Goal: Task Accomplishment & Management: Manage account settings

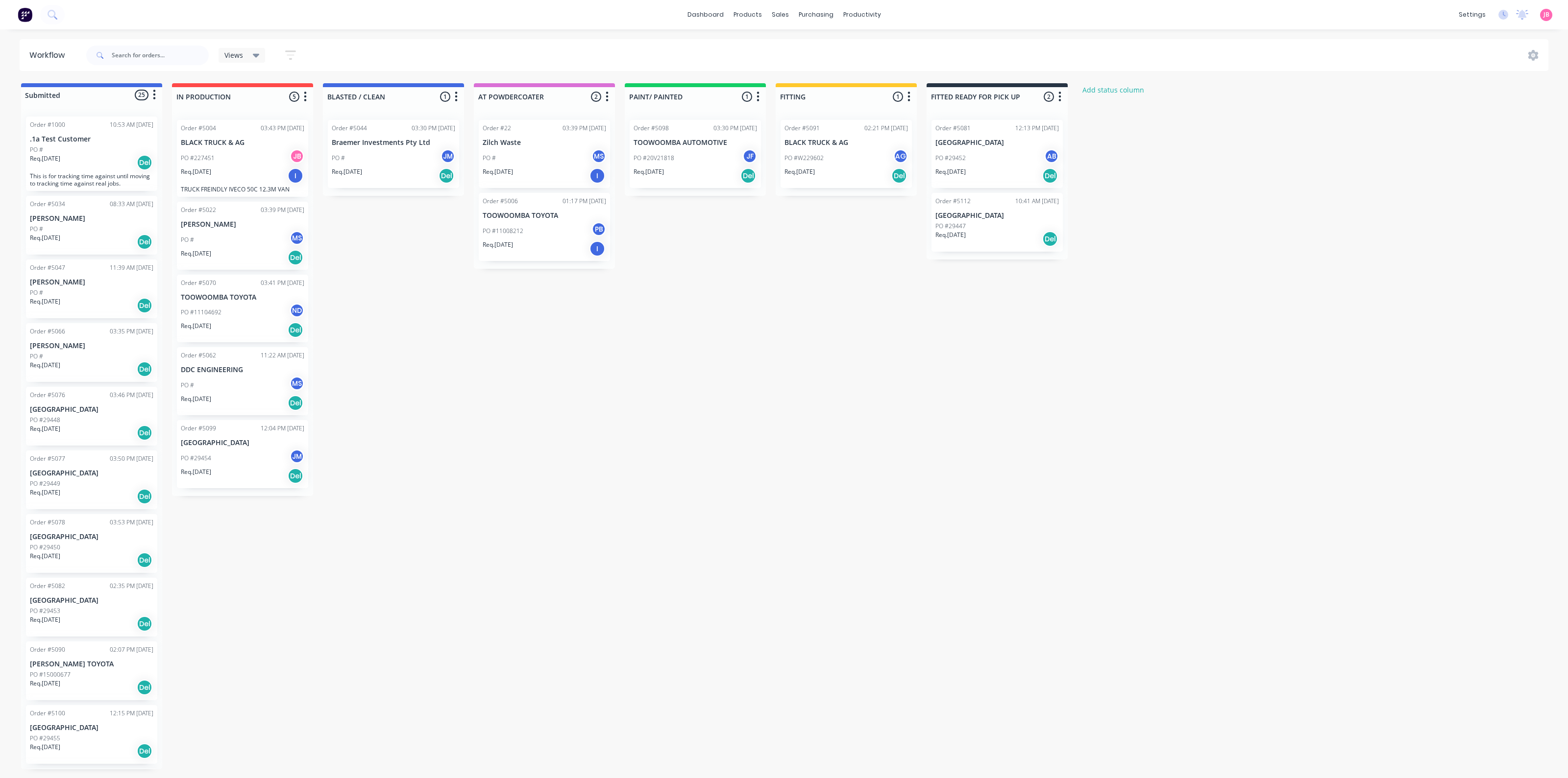
click at [794, 391] on div "Submitted 25 Status colour #4169E1 hex #4169E1 Save Cancel Summaries Total orde…" at bounding box center [667, 426] width 1350 height 686
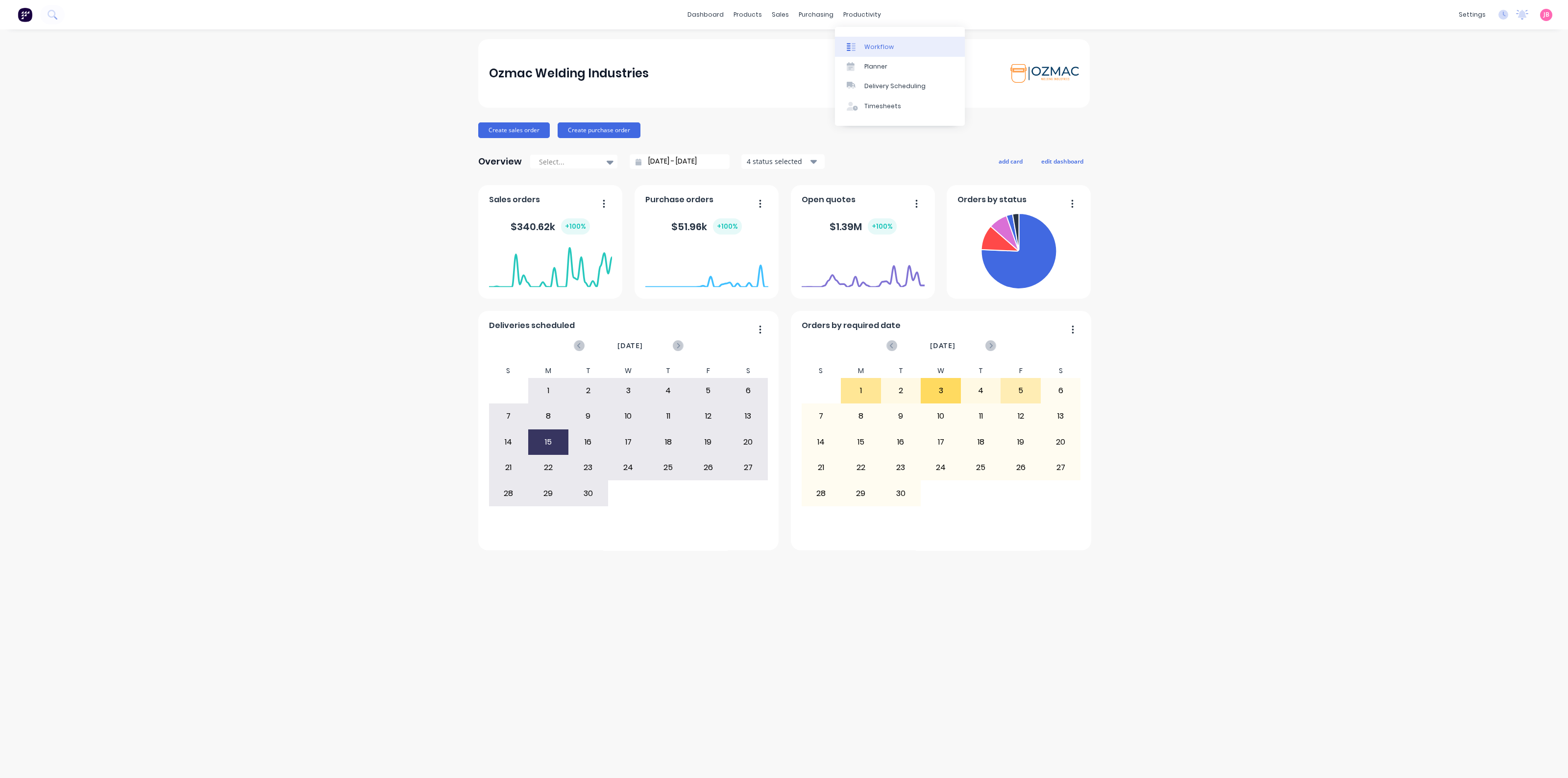
click at [880, 45] on div "Workflow" at bounding box center [879, 47] width 30 height 9
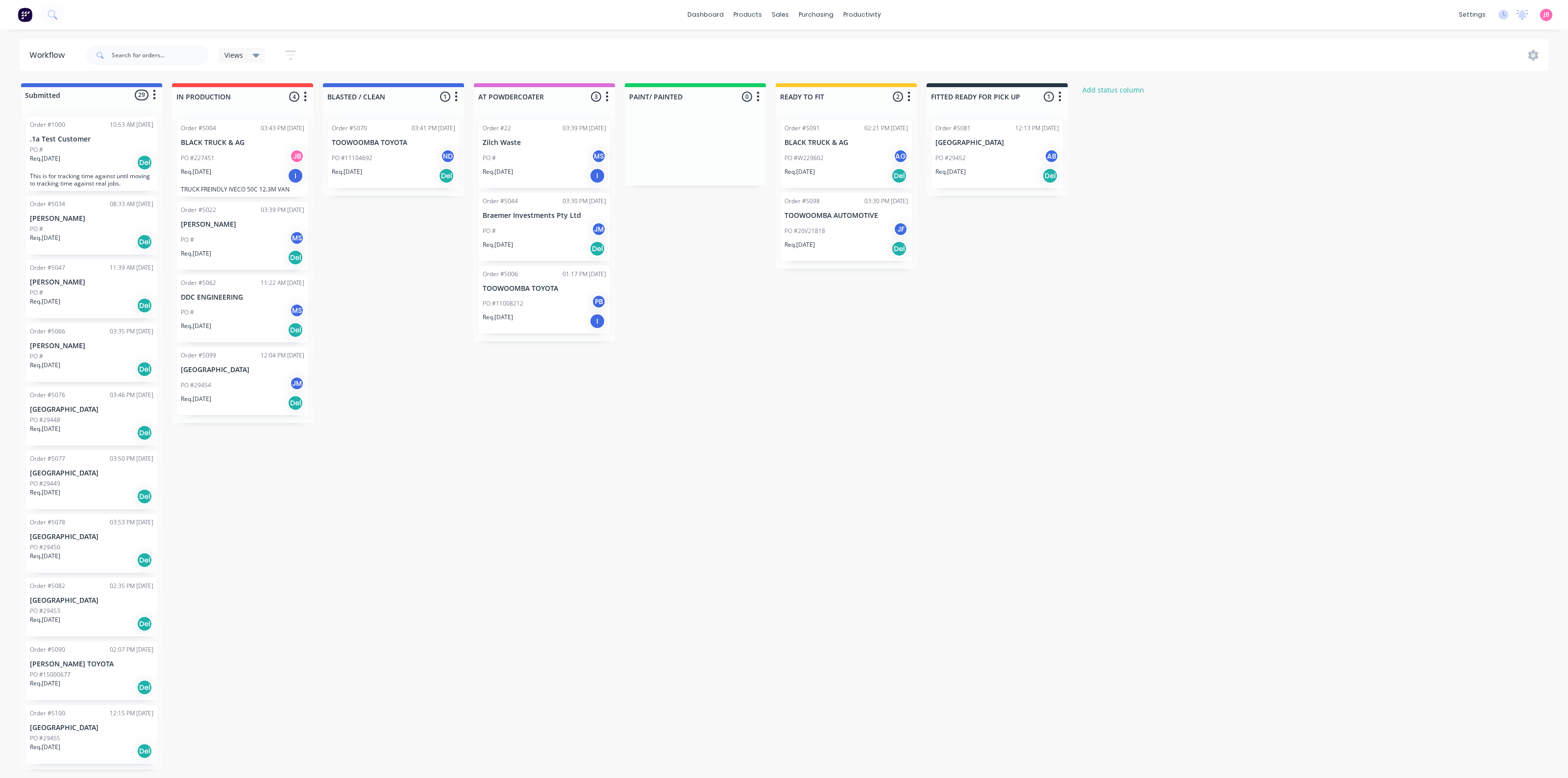
click at [281, 232] on div "PO # MS" at bounding box center [242, 240] width 123 height 19
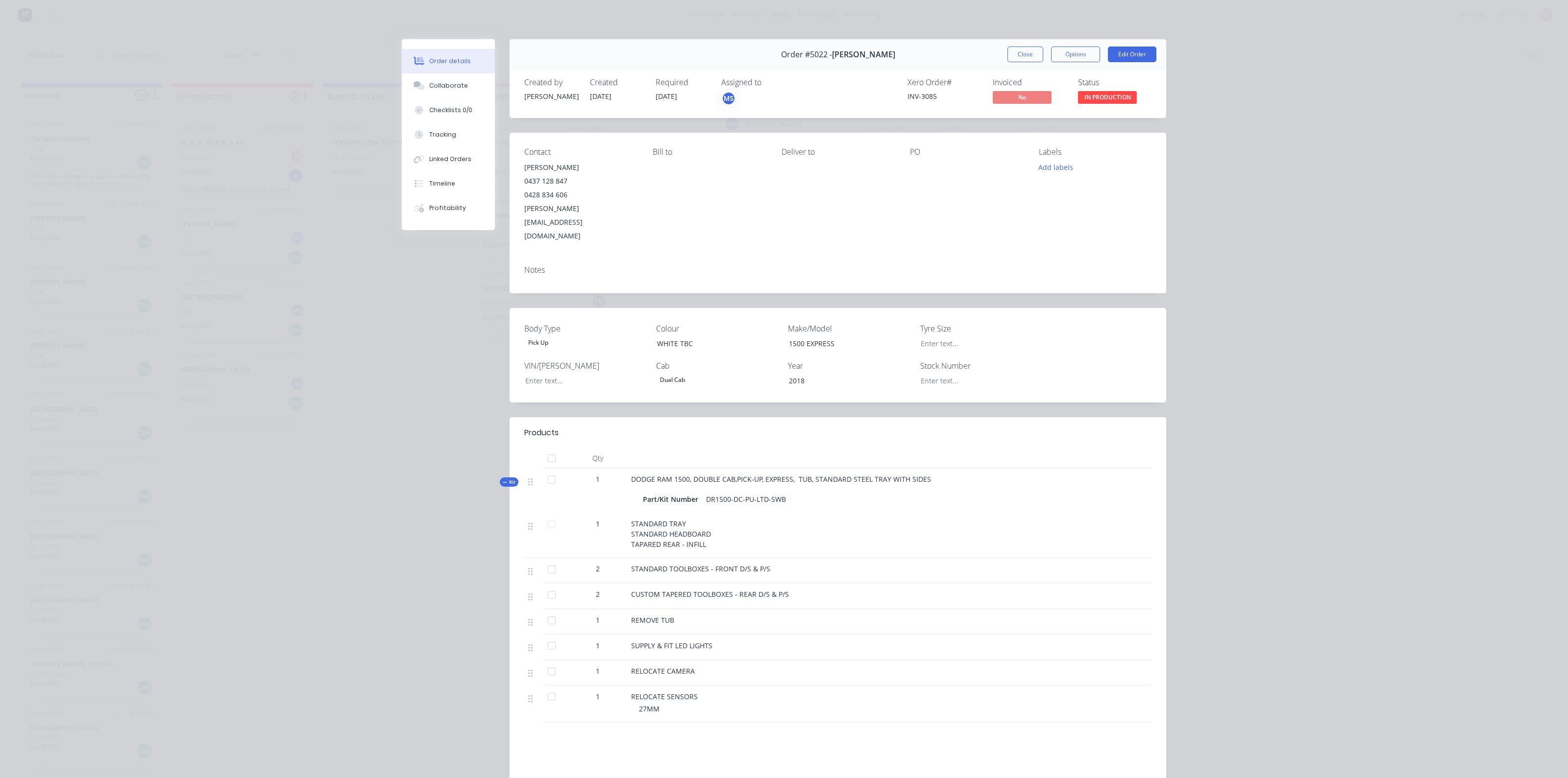
click at [727, 96] on div "MS" at bounding box center [728, 98] width 14 height 14
click at [732, 92] on div "MS" at bounding box center [770, 98] width 98 height 14
click at [437, 87] on div "Collaborate" at bounding box center [449, 86] width 39 height 9
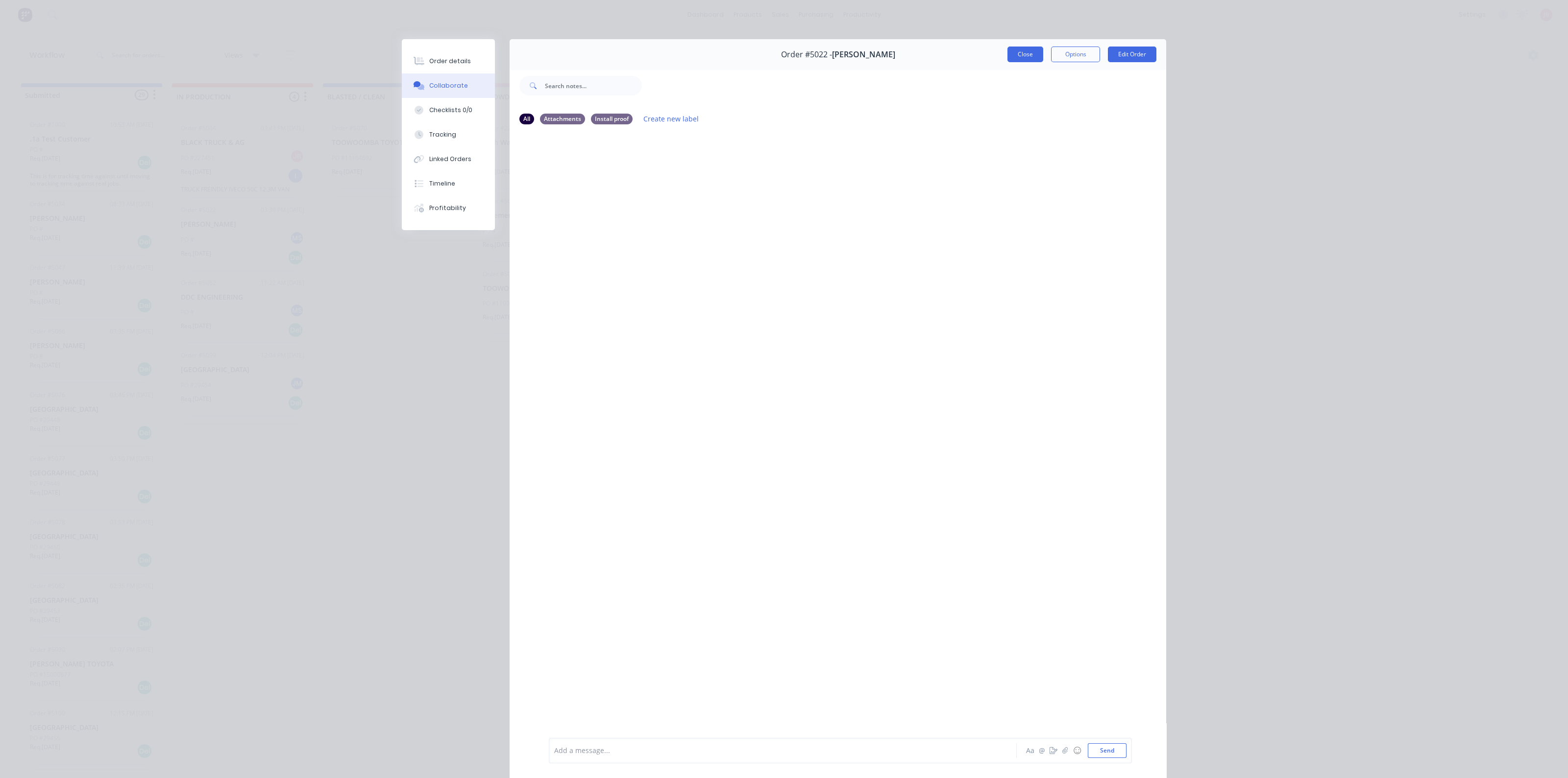
click at [1022, 55] on button "Close" at bounding box center [1025, 54] width 36 height 16
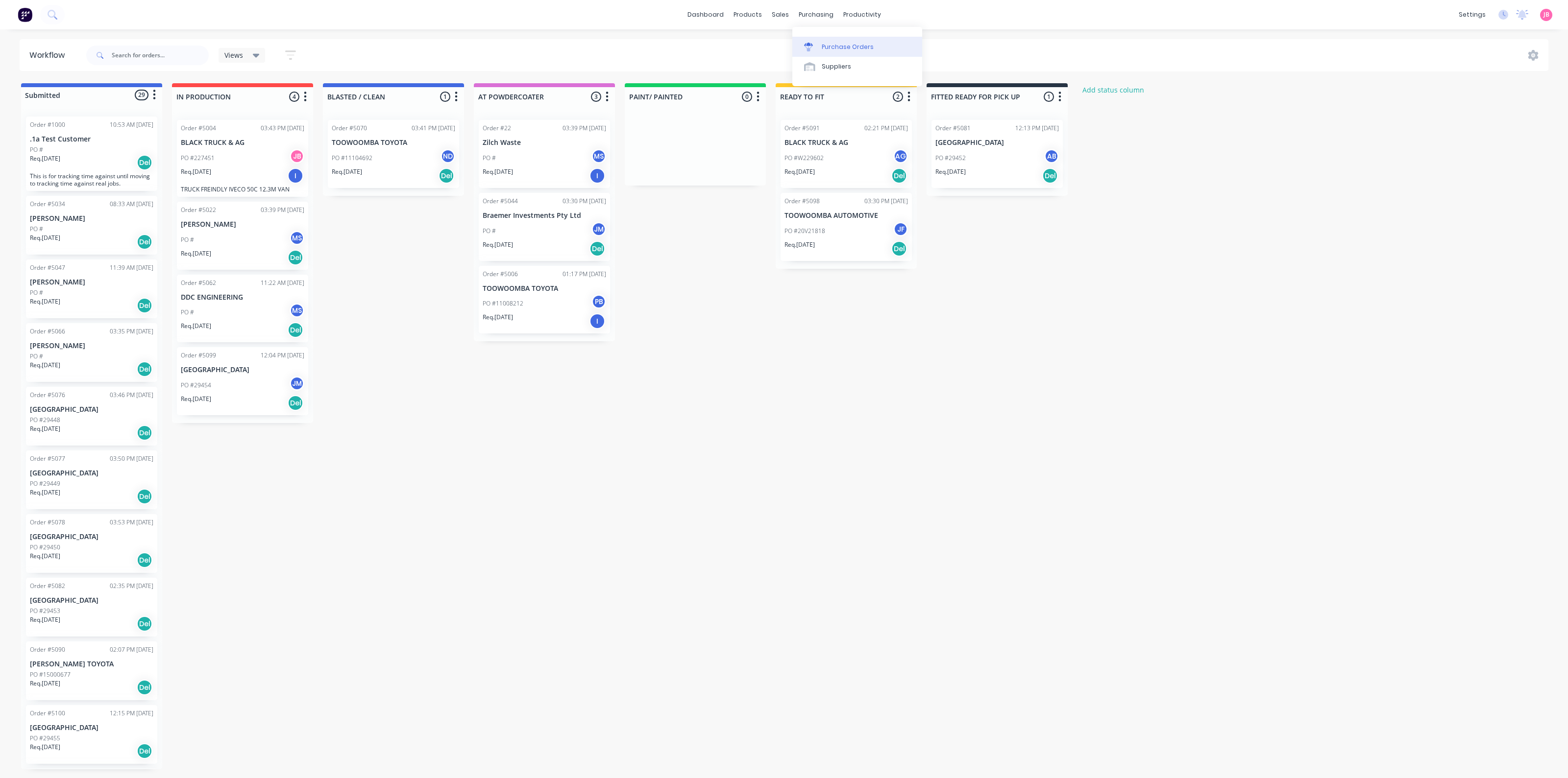
click at [828, 43] on div "Purchase Orders" at bounding box center [848, 47] width 52 height 9
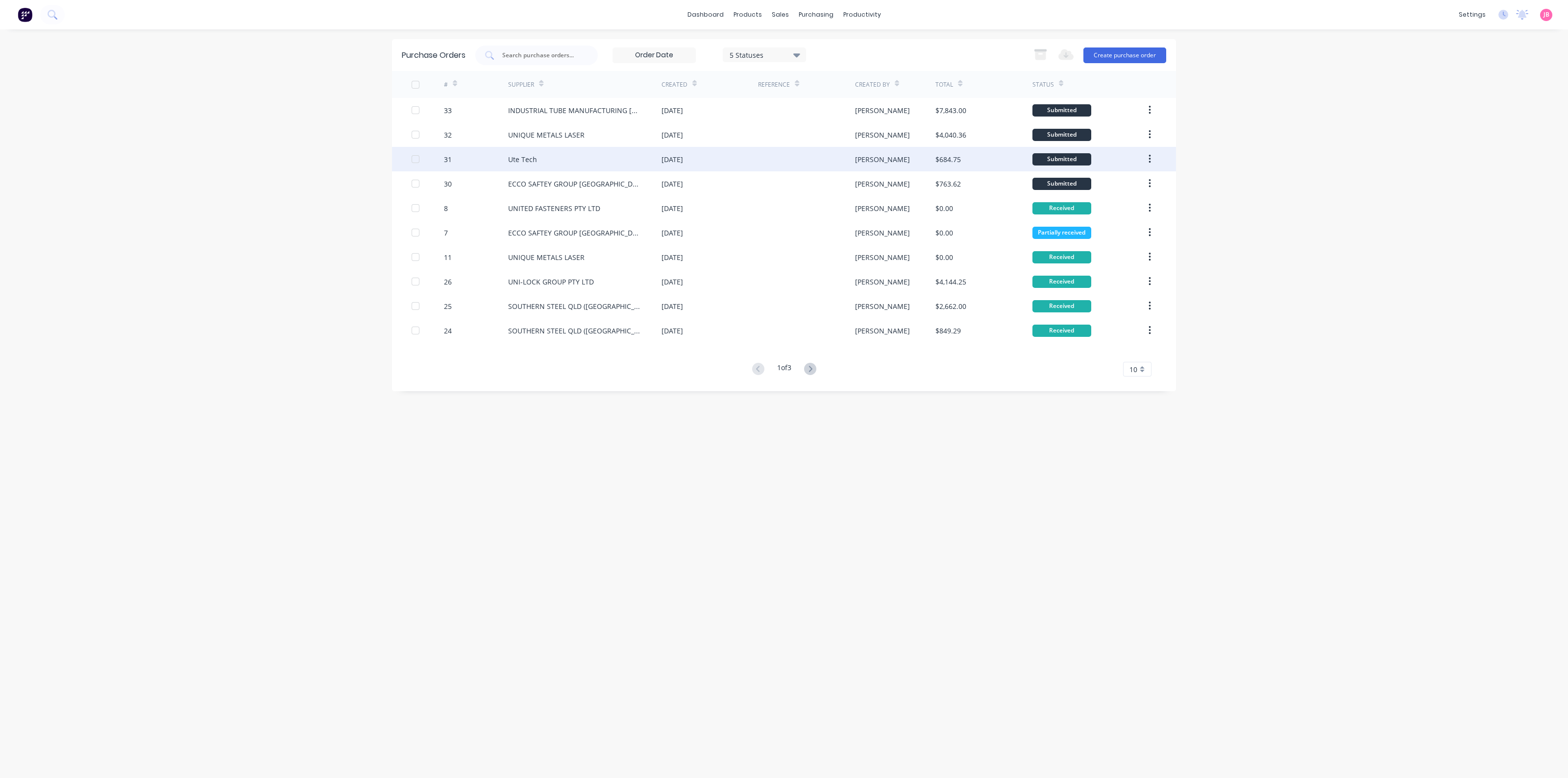
click at [780, 165] on div at bounding box center [806, 159] width 96 height 25
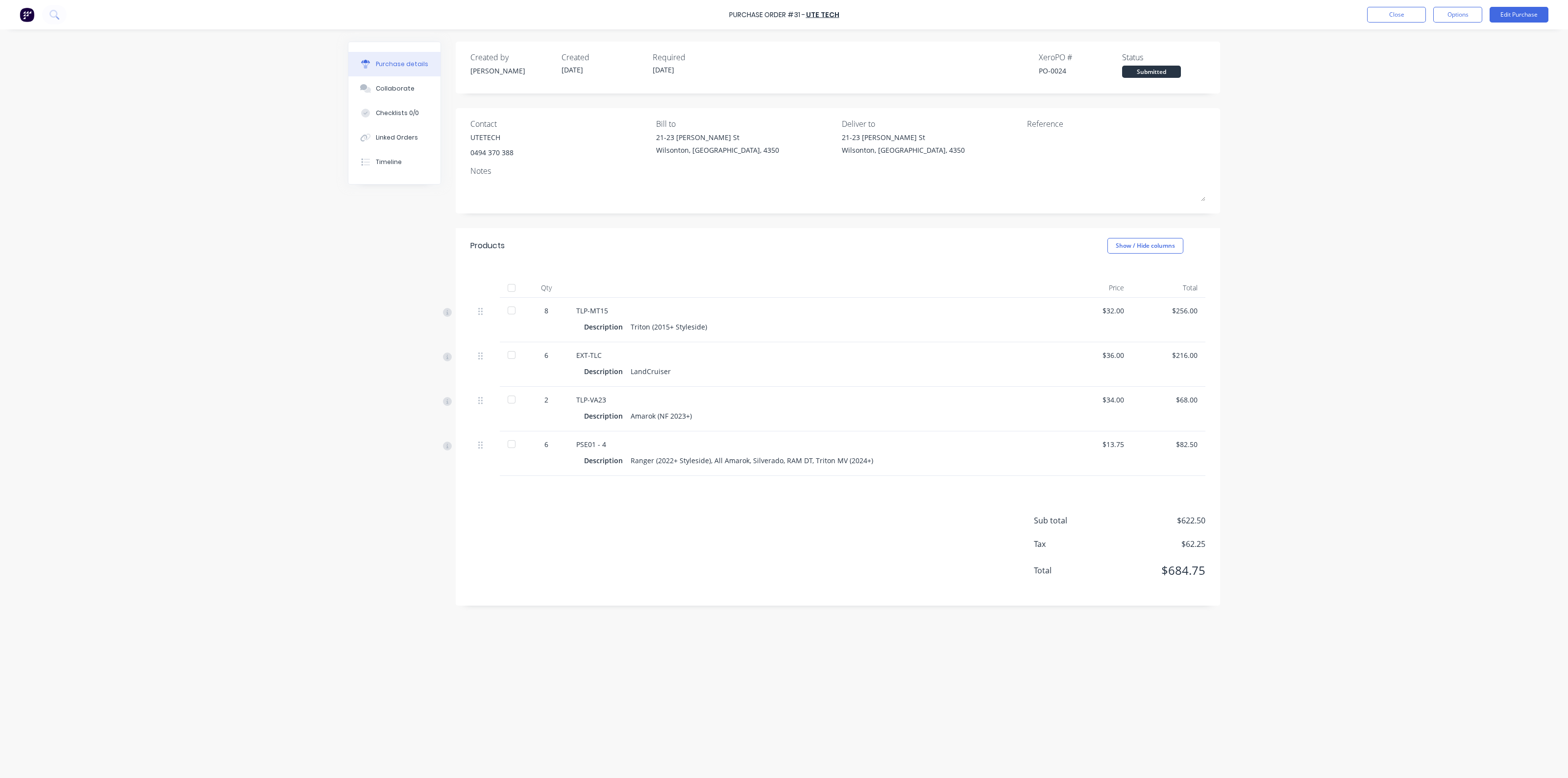
click at [287, 126] on div "Purchase Order #31 - Ute Tech Close Options Edit Purchase Purchase details Coll…" at bounding box center [784, 389] width 1568 height 778
click at [291, 112] on div "Purchase Order #31 - Ute Tech Close Options Edit Purchase Purchase details Coll…" at bounding box center [784, 389] width 1568 height 778
click at [1411, 9] on button "Close" at bounding box center [1396, 14] width 59 height 16
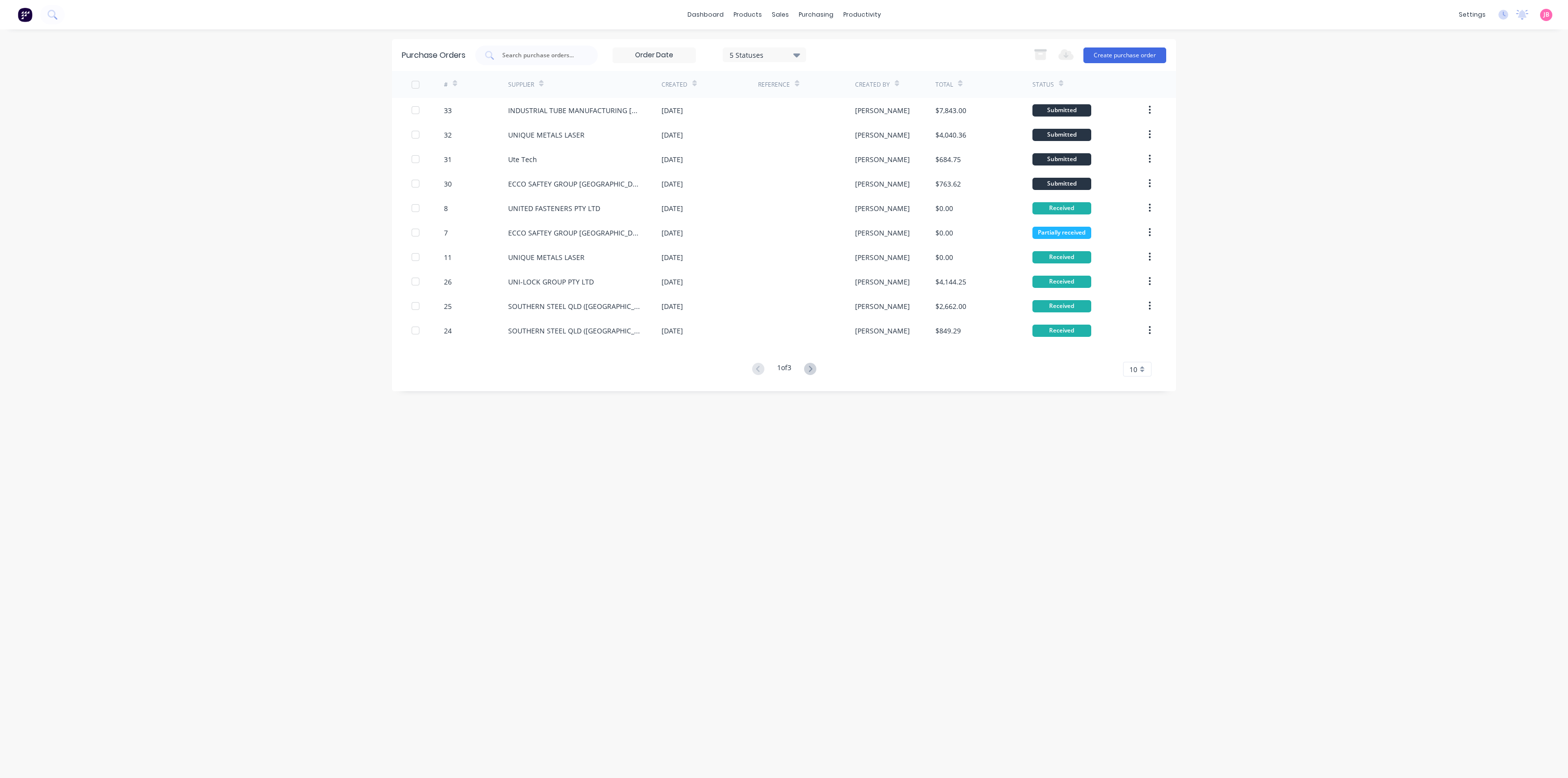
click at [1257, 92] on div "dashboard products sales purchasing productivity dashboard products Product Cat…" at bounding box center [784, 389] width 1568 height 778
click at [792, 43] on div at bounding box center [785, 47] width 14 height 9
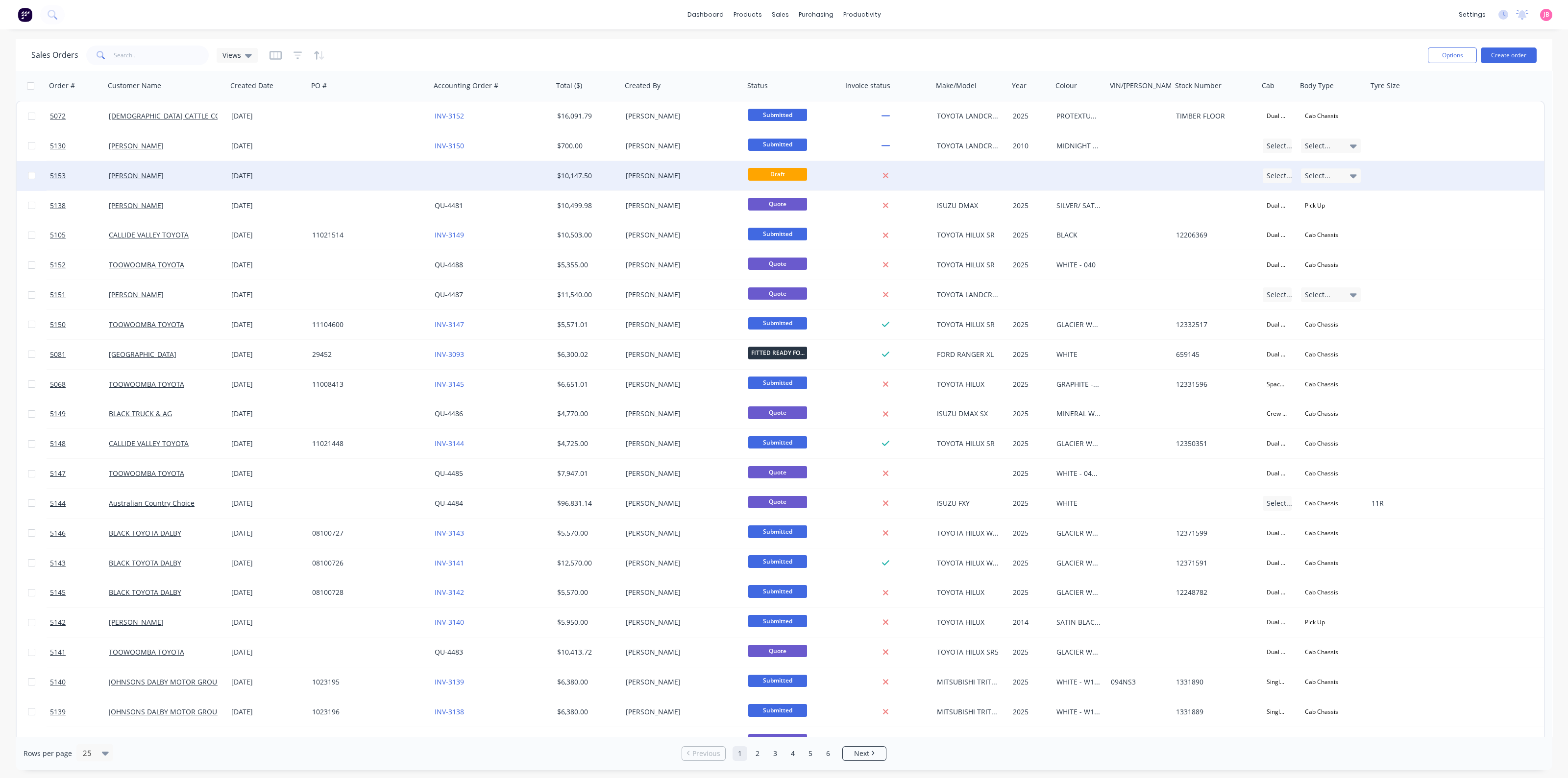
click at [671, 175] on div "[PERSON_NAME]" at bounding box center [680, 176] width 109 height 10
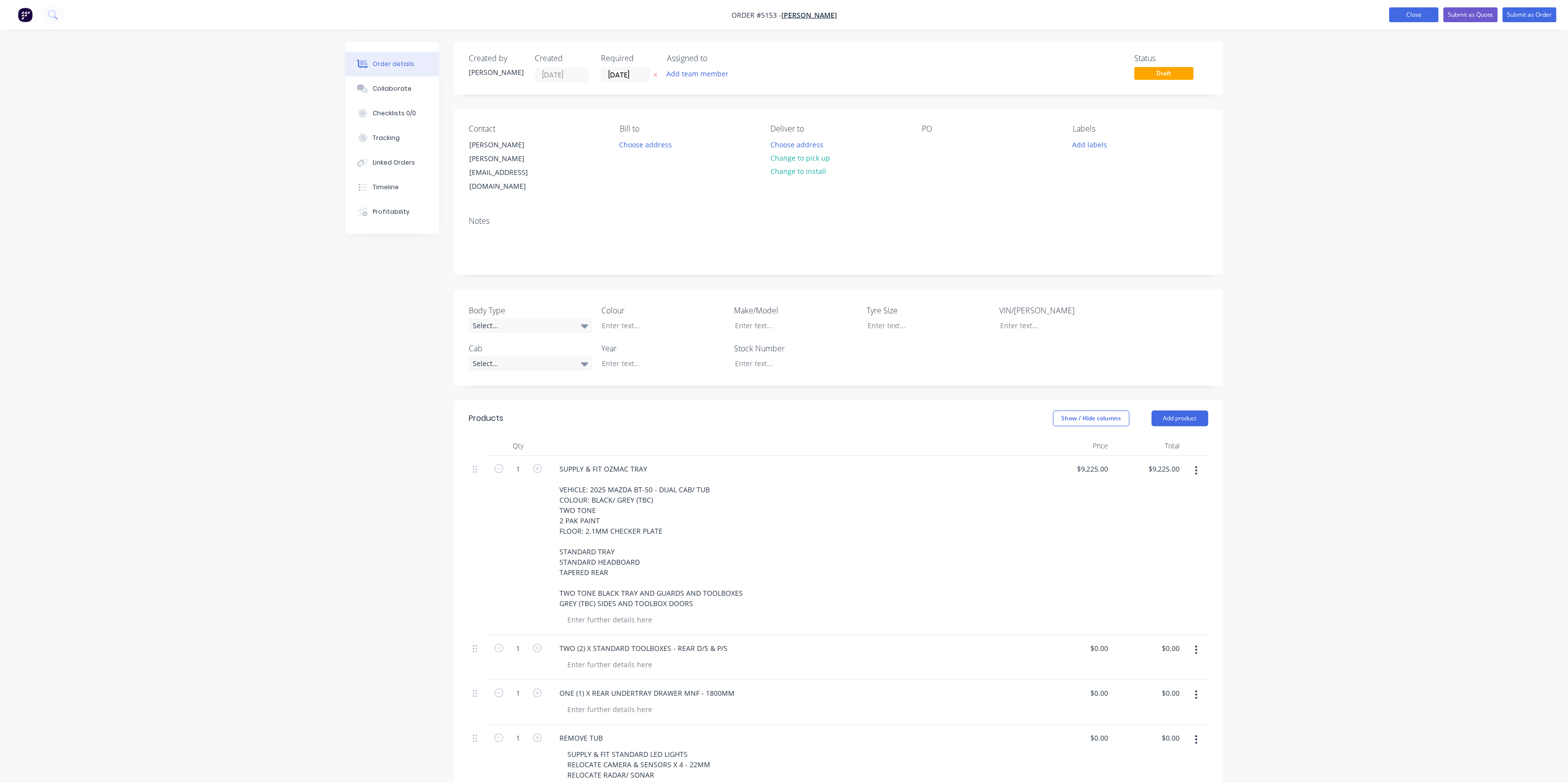
drag, startPoint x: 1416, startPoint y: 16, endPoint x: 1409, endPoint y: 23, distance: 9.9
click at [1417, 16] on button "Close" at bounding box center [1414, 15] width 49 height 15
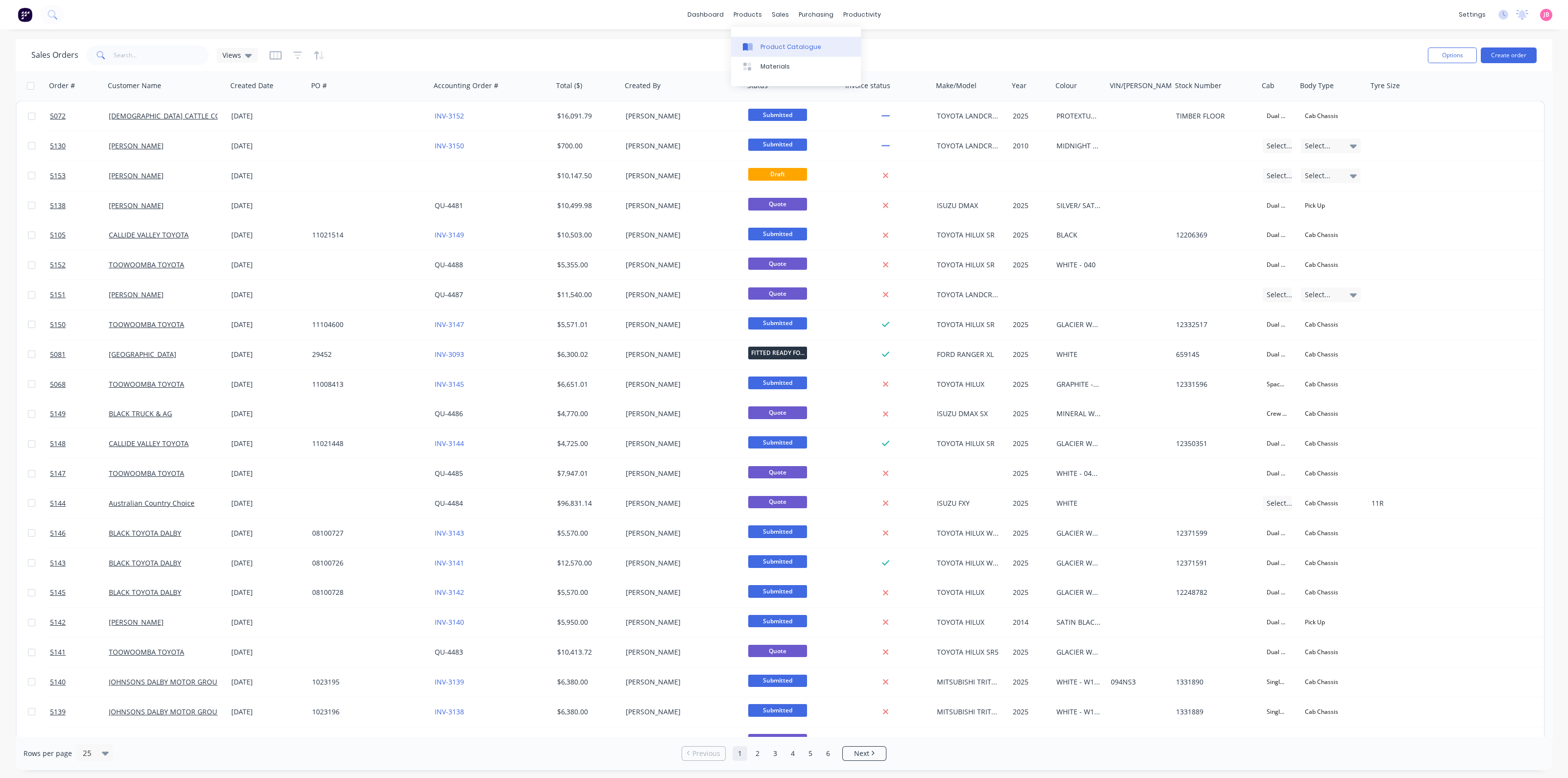
click at [765, 50] on div "Product Catalogue" at bounding box center [791, 47] width 61 height 9
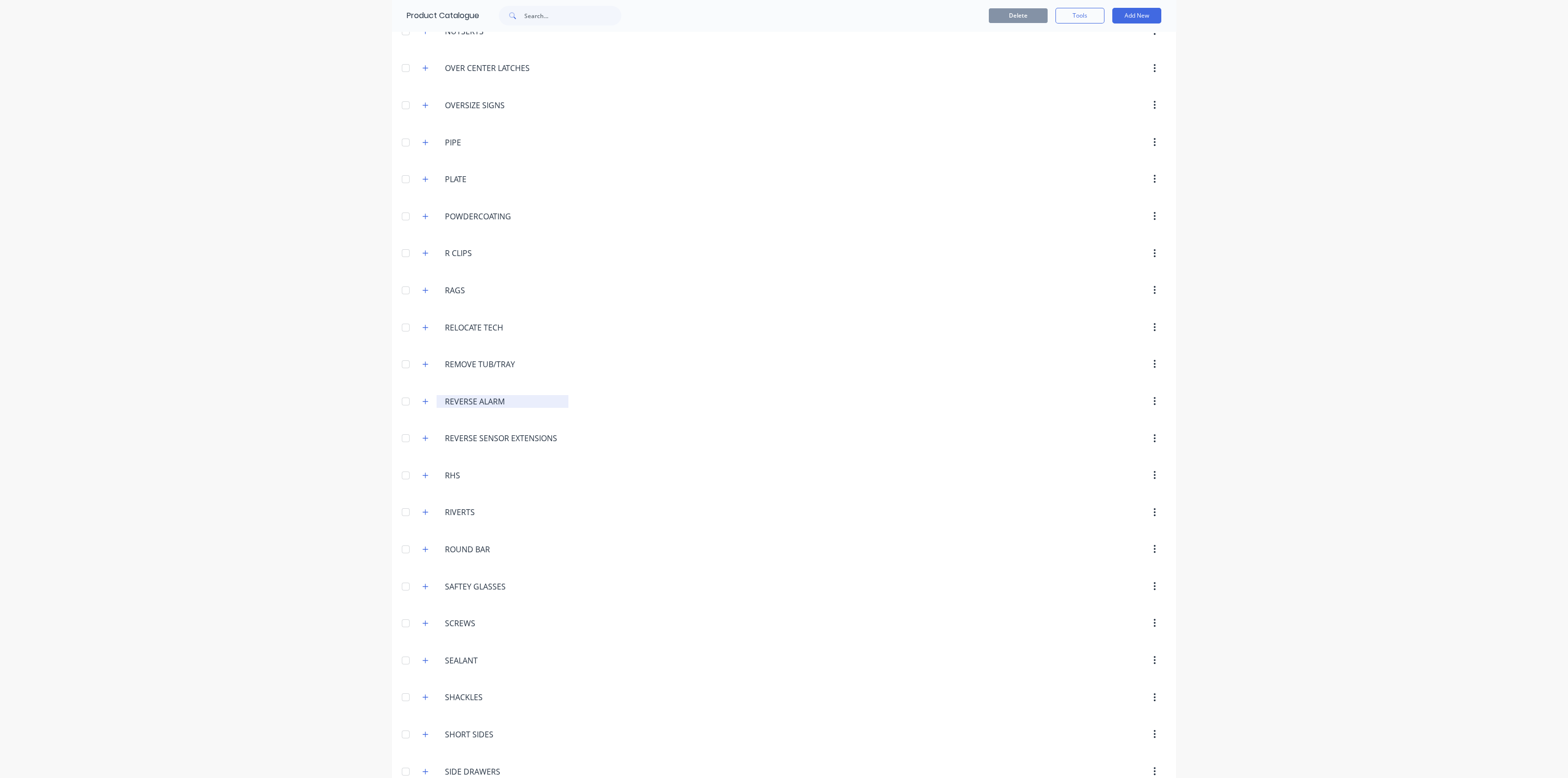
scroll to position [2633, 0]
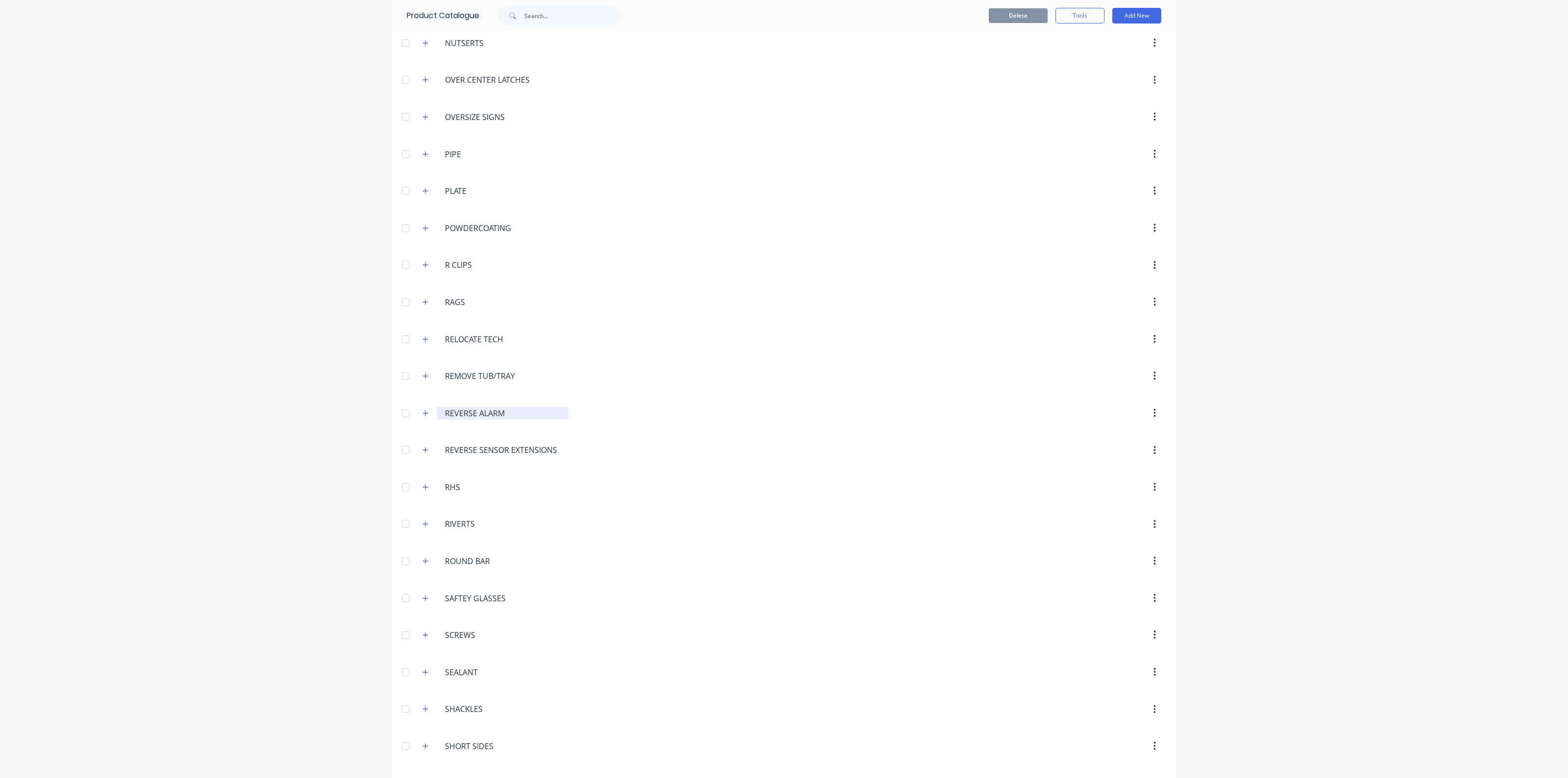
click at [447, 408] on input "REVERSE ALARM" at bounding box center [503, 413] width 116 height 12
drag, startPoint x: 420, startPoint y: 400, endPoint x: 440, endPoint y: 413, distance: 23.9
click at [423, 411] on icon "button" at bounding box center [425, 413] width 6 height 6
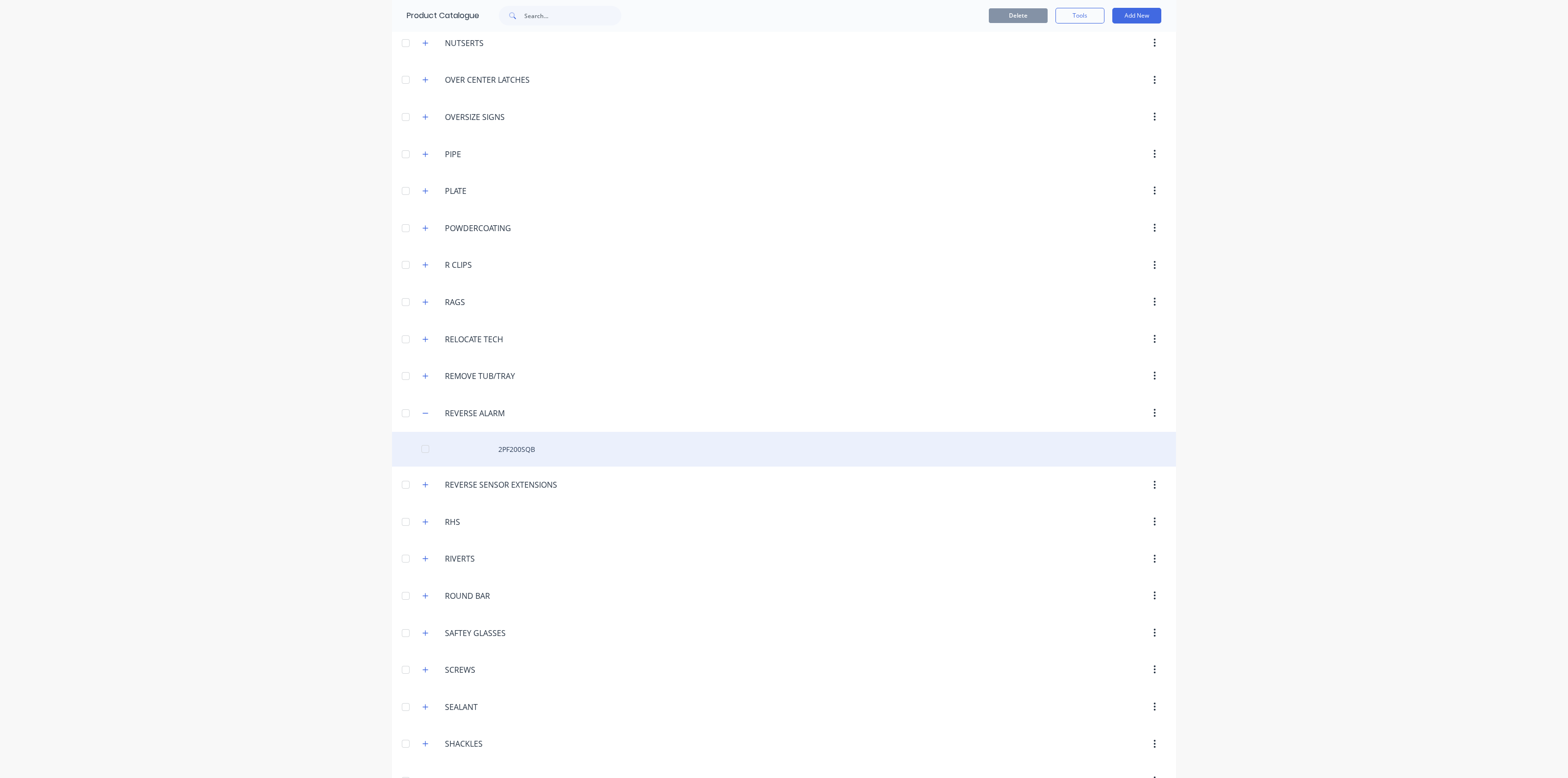
click at [493, 436] on div "2PF200SQB" at bounding box center [784, 449] width 784 height 35
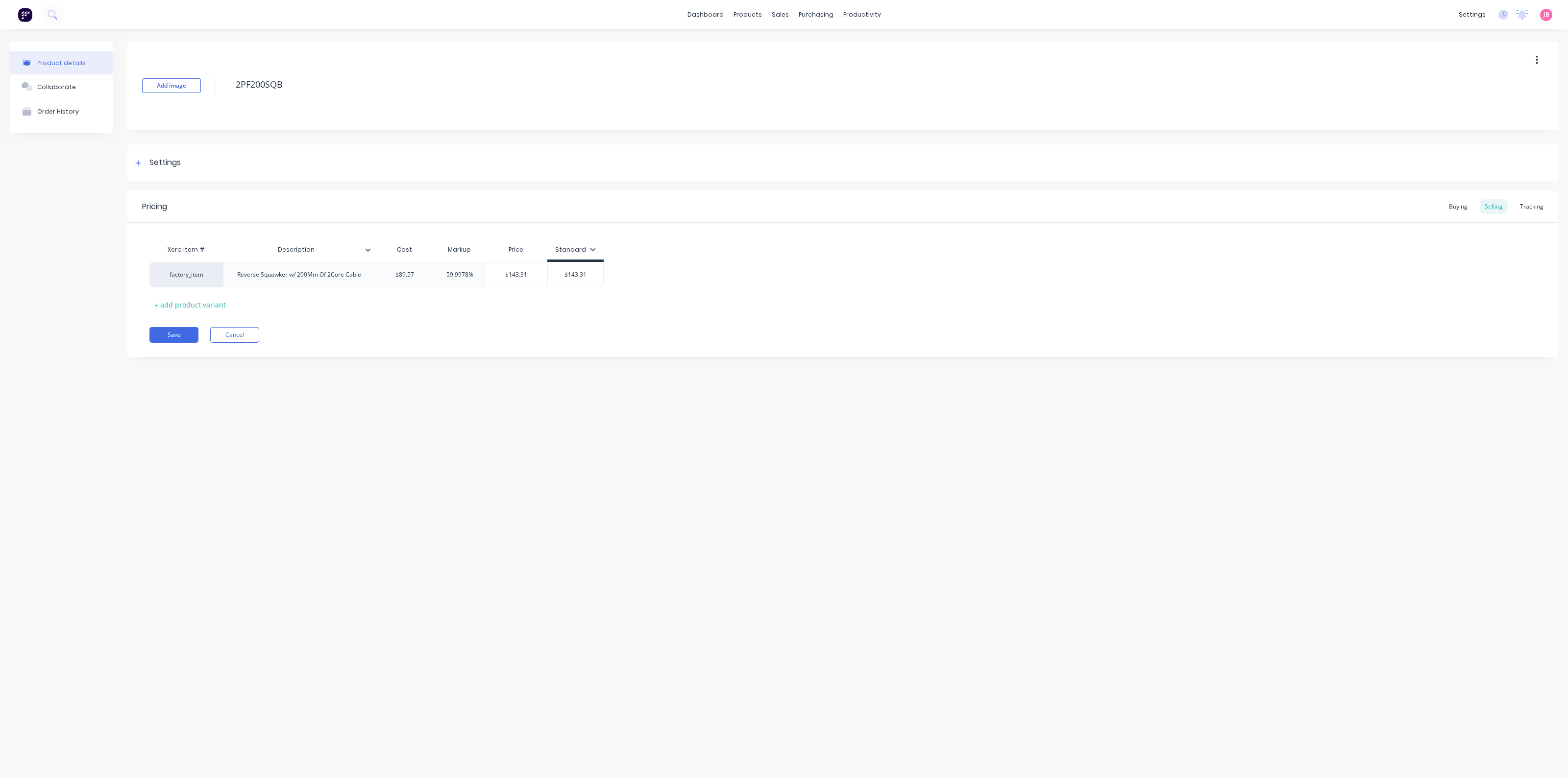
type textarea "x"
click at [19, 10] on img at bounding box center [25, 14] width 14 height 14
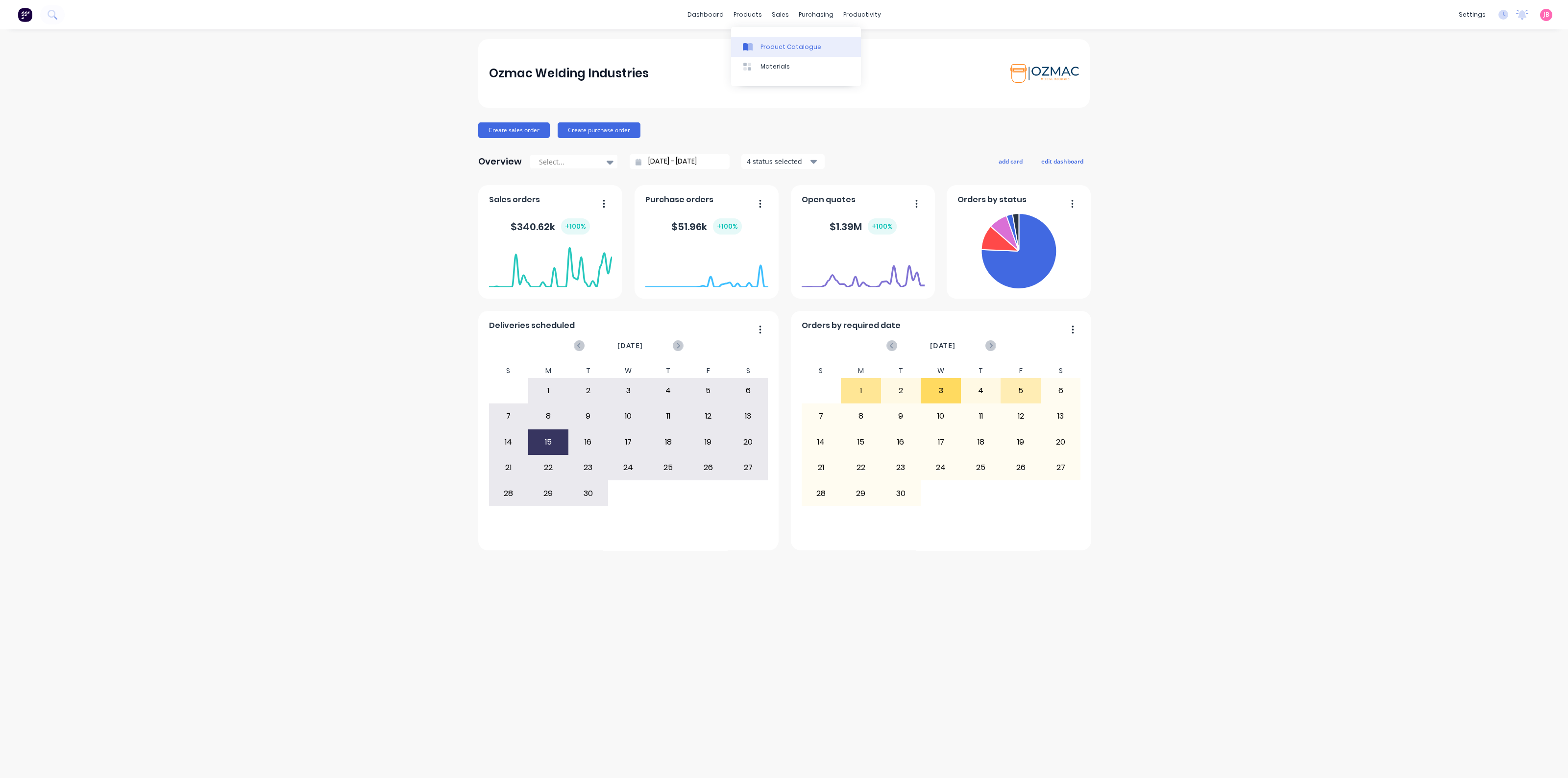
click at [767, 47] on div "Product Catalogue" at bounding box center [791, 47] width 61 height 9
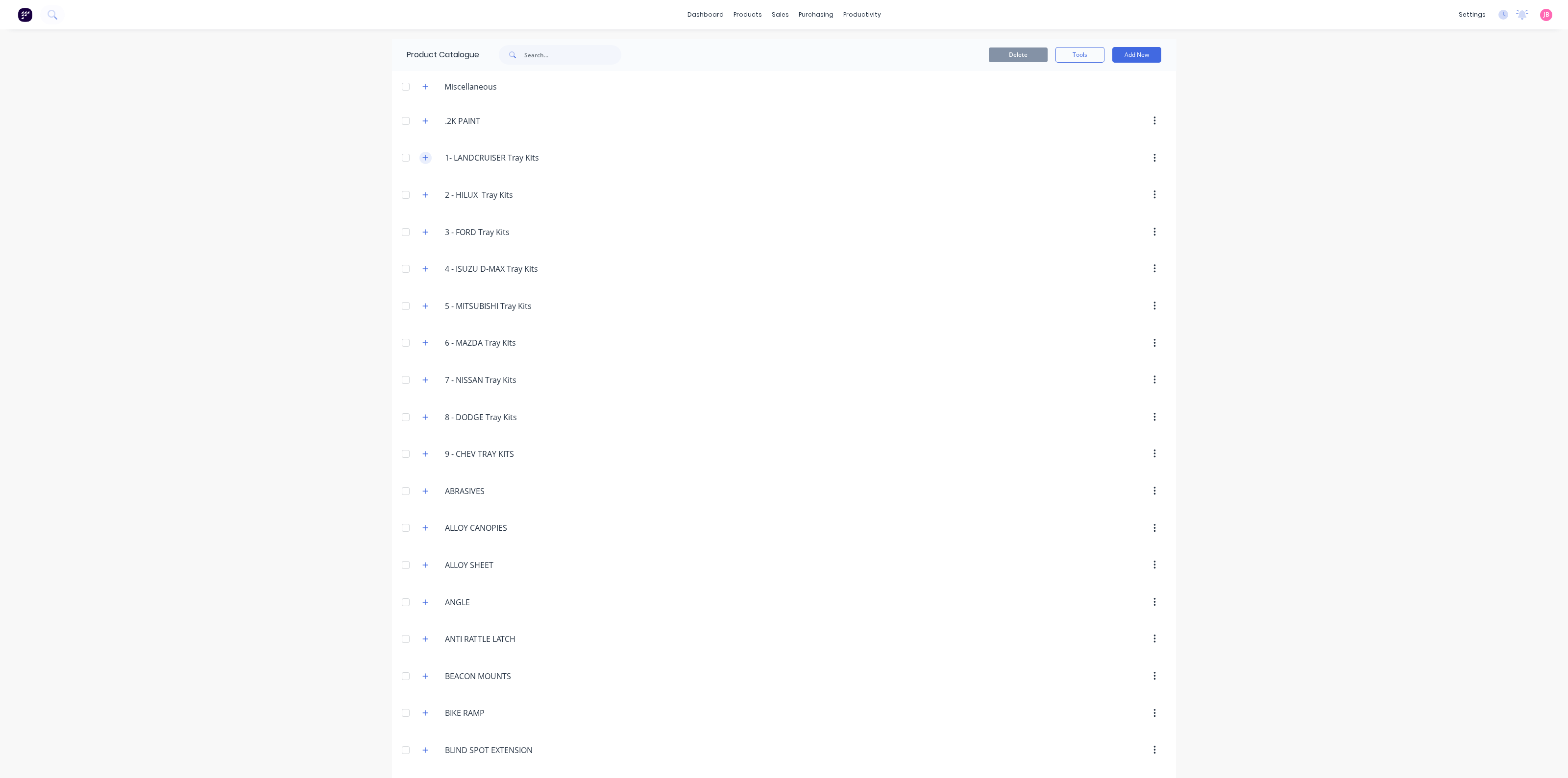
click at [423, 157] on icon "button" at bounding box center [425, 158] width 6 height 6
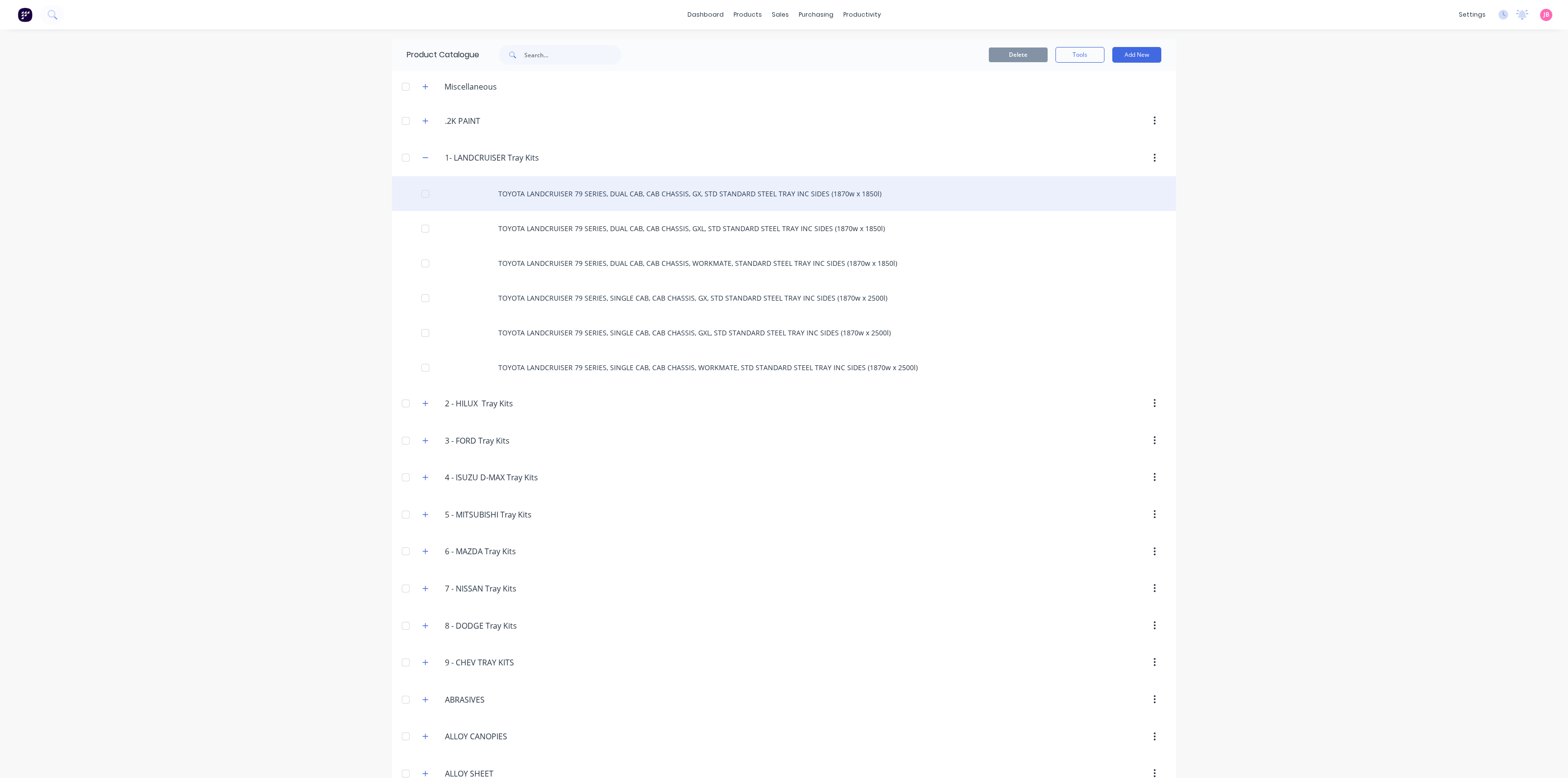
click at [515, 189] on div "TOYOTA LANDCRUISER 79 SERIES, DUAL CAB, CAB CHASSIS, GX, STD STANDARD STEEL TRA…" at bounding box center [784, 193] width 784 height 35
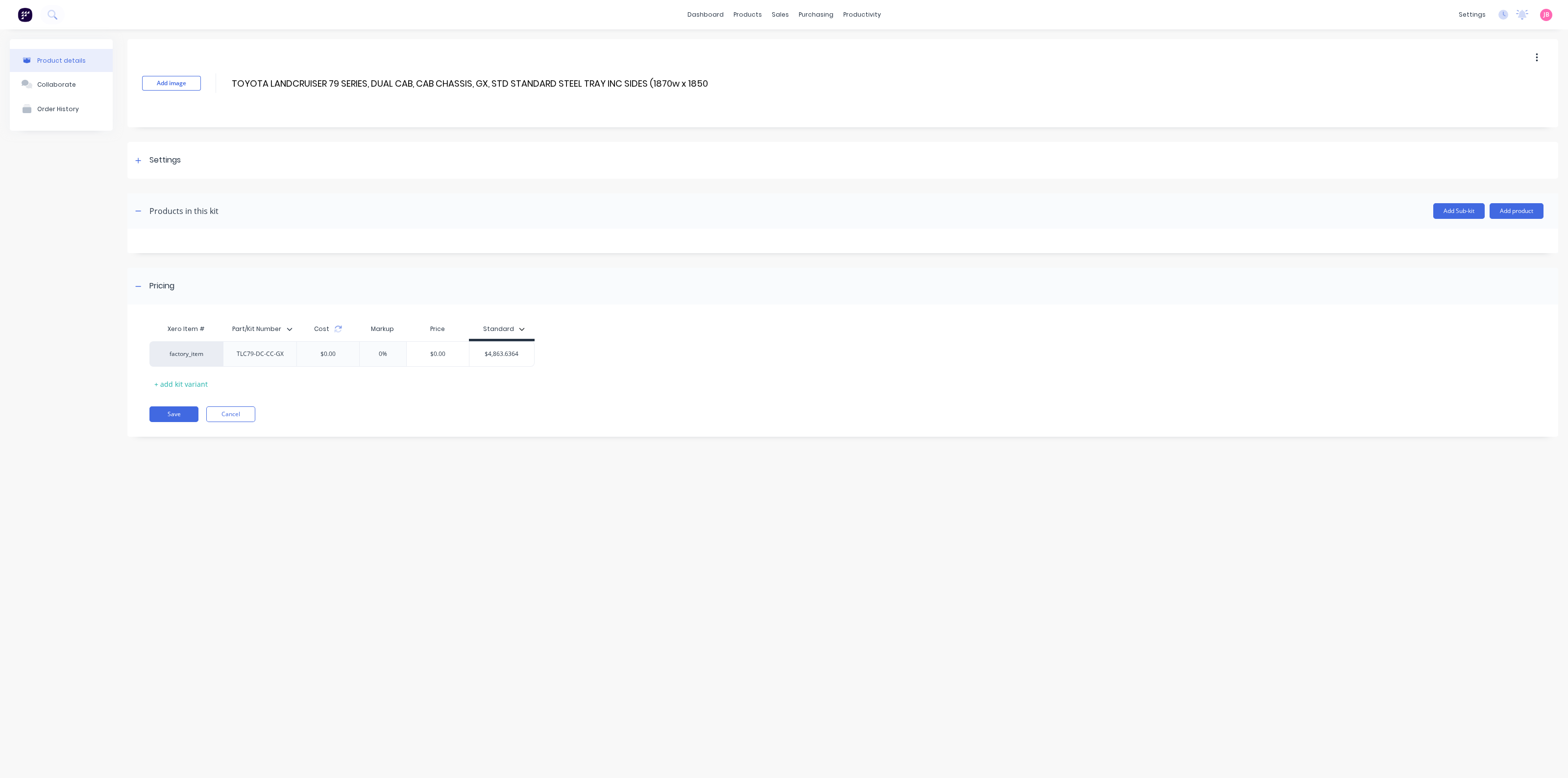
click at [146, 212] on div "Products in this kit" at bounding box center [175, 211] width 86 height 16
click at [861, 263] on div "Add image TOYOTA LANDCRUISER 79 SERIES, DUAL CAB, CAB CHASSIS, GX, STD STANDARD…" at bounding box center [843, 245] width 1431 height 413
click at [26, 16] on img at bounding box center [25, 14] width 14 height 14
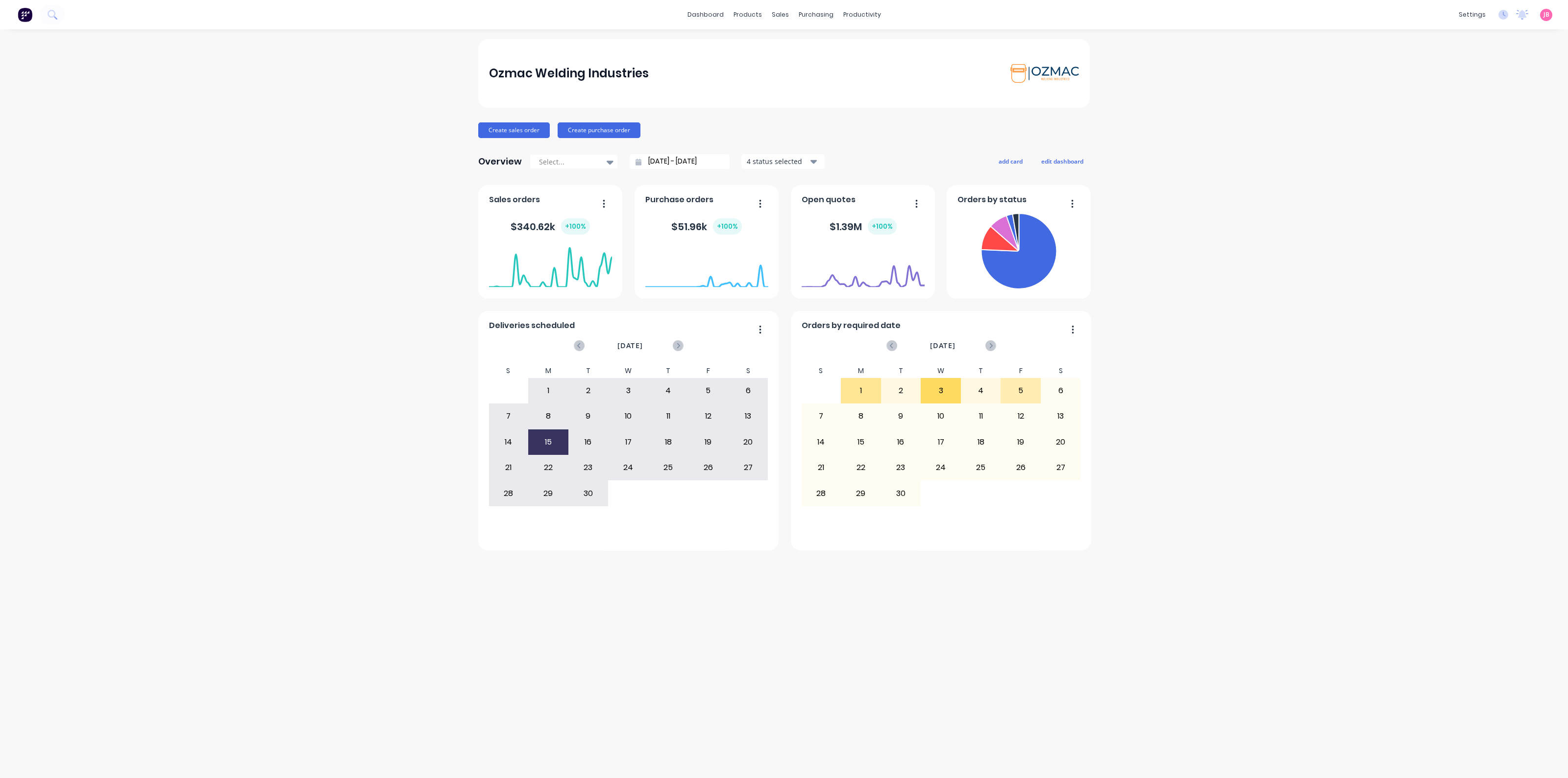
click at [373, 194] on div "Ozmac Welding Industries Create sales order Create purchase order Overview Sele…" at bounding box center [784, 404] width 1568 height 730
click at [710, 19] on link "dashboard" at bounding box center [705, 14] width 46 height 14
click at [740, 16] on div "products" at bounding box center [748, 14] width 38 height 14
click at [886, 91] on link "Delivery Scheduling" at bounding box center [900, 86] width 130 height 19
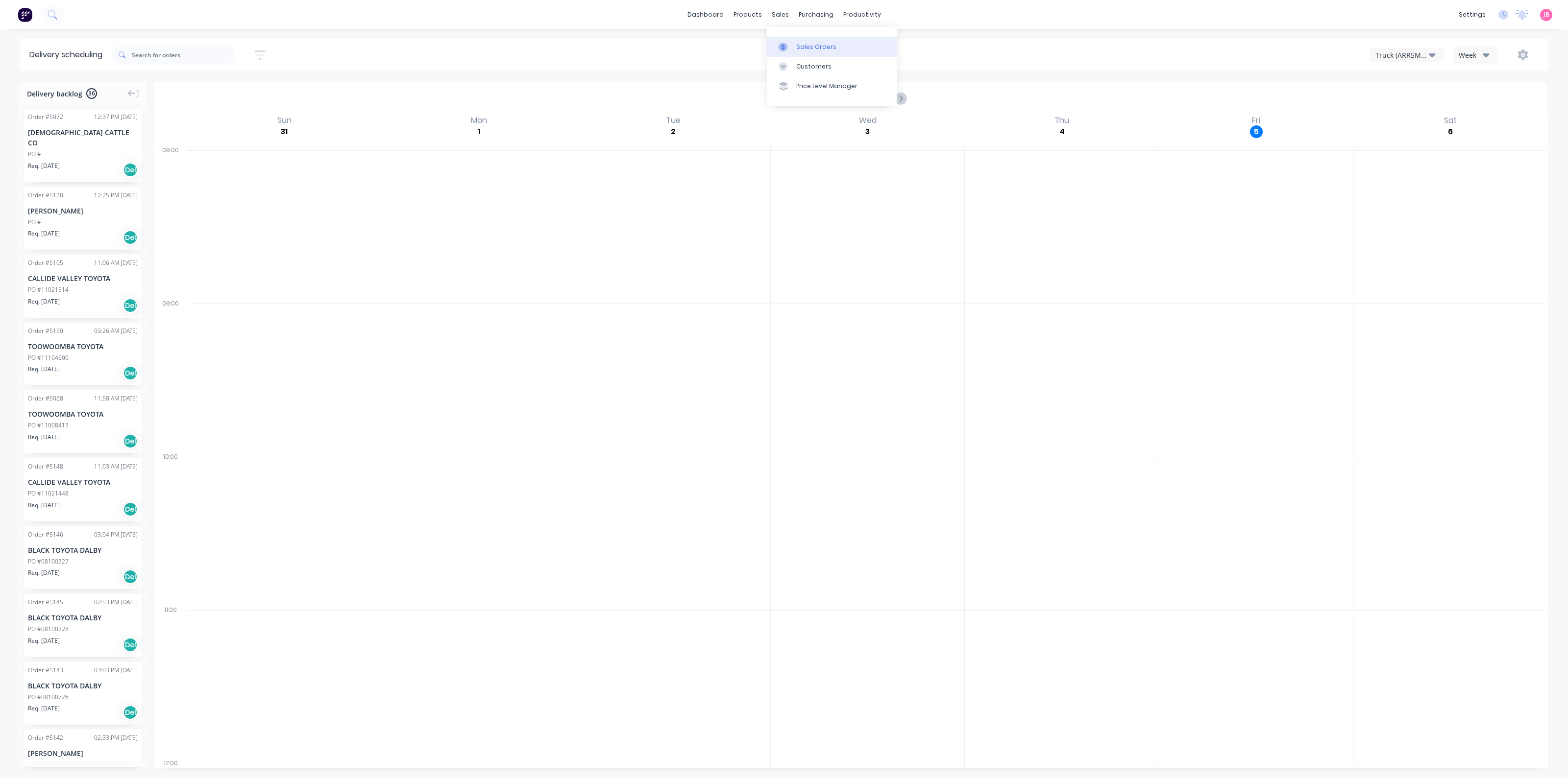
click at [795, 45] on link "Sales Orders" at bounding box center [832, 46] width 130 height 19
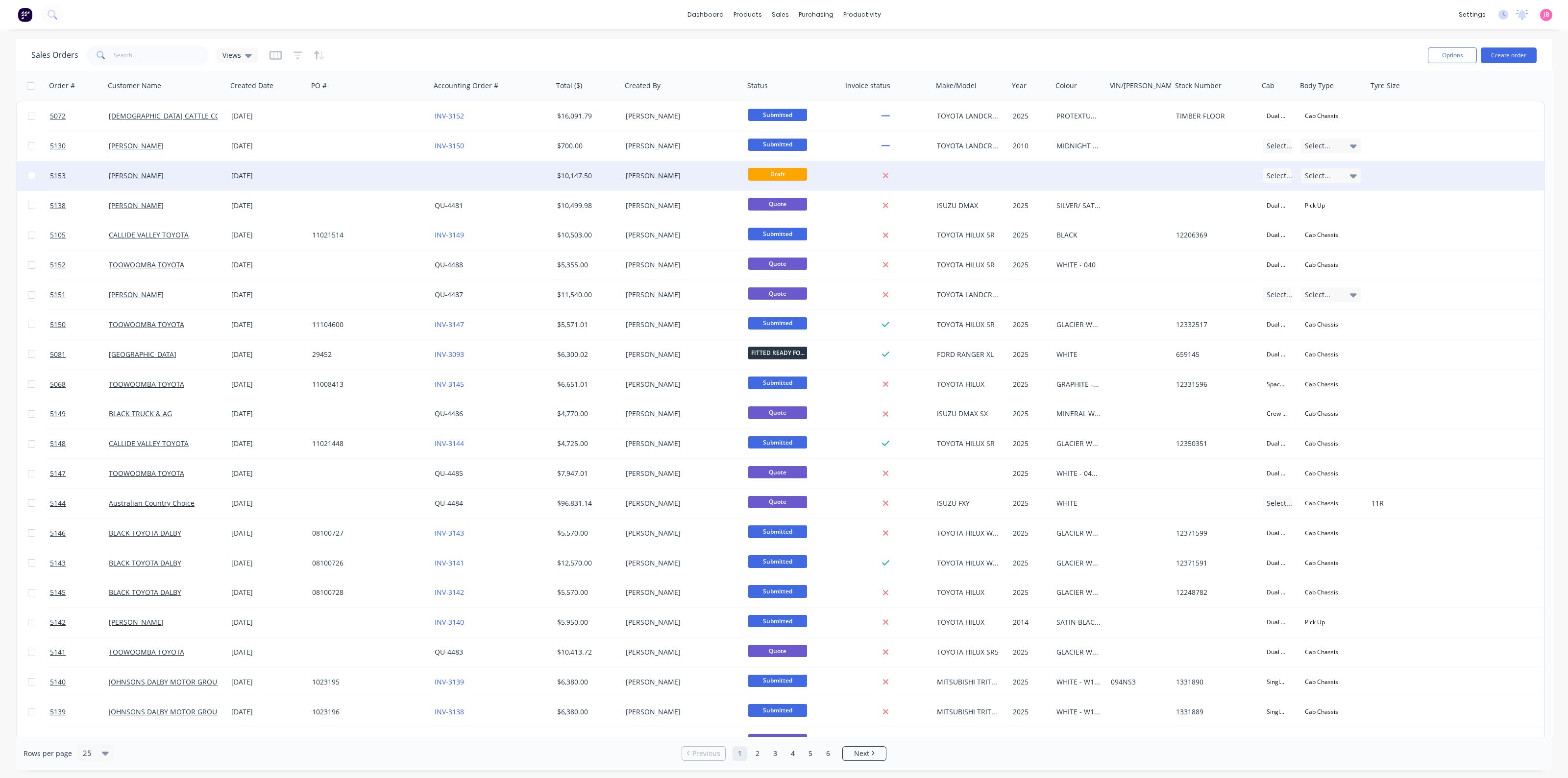
click at [579, 168] on div "$10,147.50" at bounding box center [587, 175] width 69 height 30
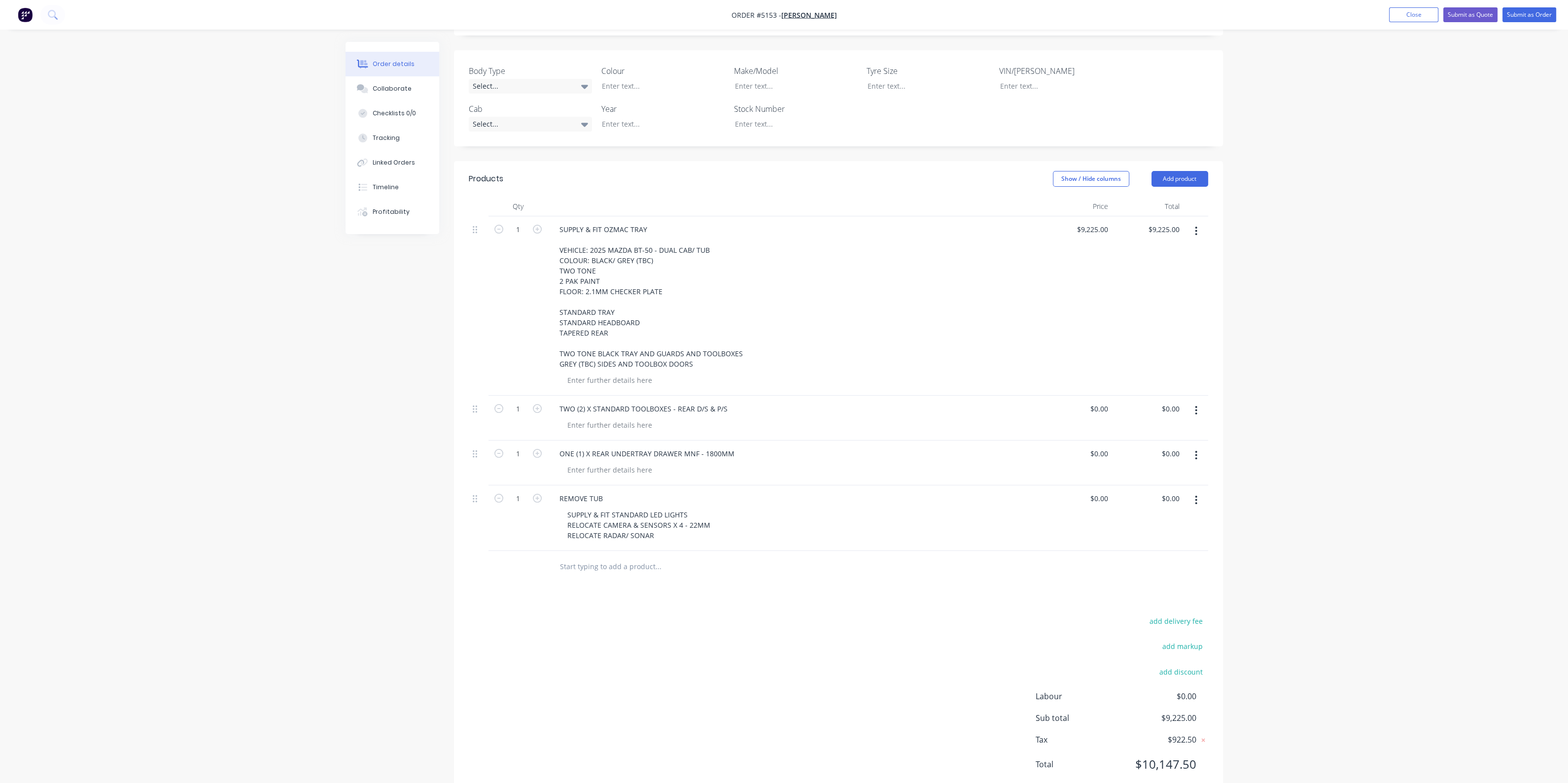
scroll to position [182, 0]
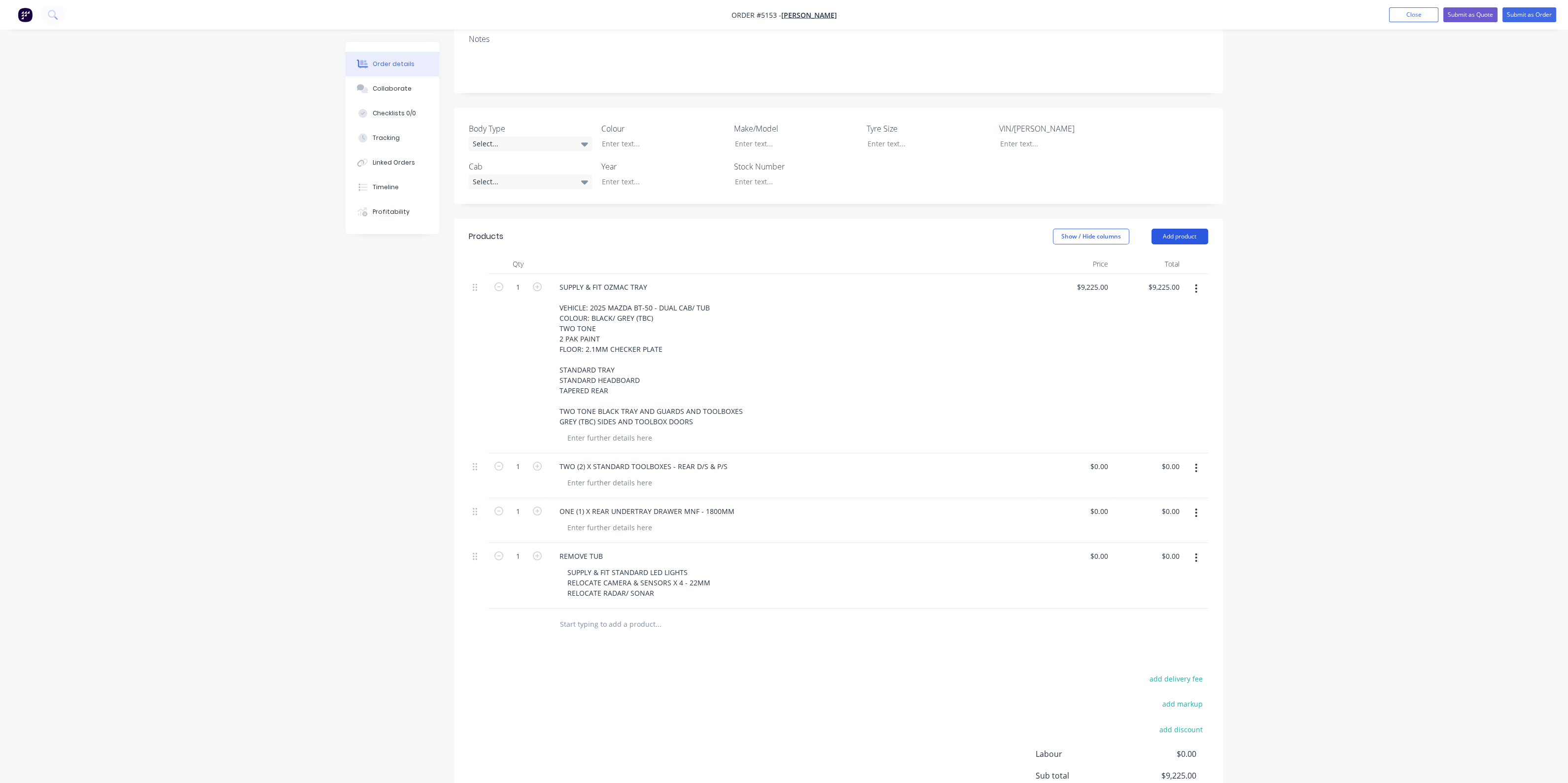
click at [1175, 229] on button "Add product" at bounding box center [1180, 236] width 57 height 16
click at [1143, 254] on div "Product catalogue" at bounding box center [1162, 261] width 76 height 15
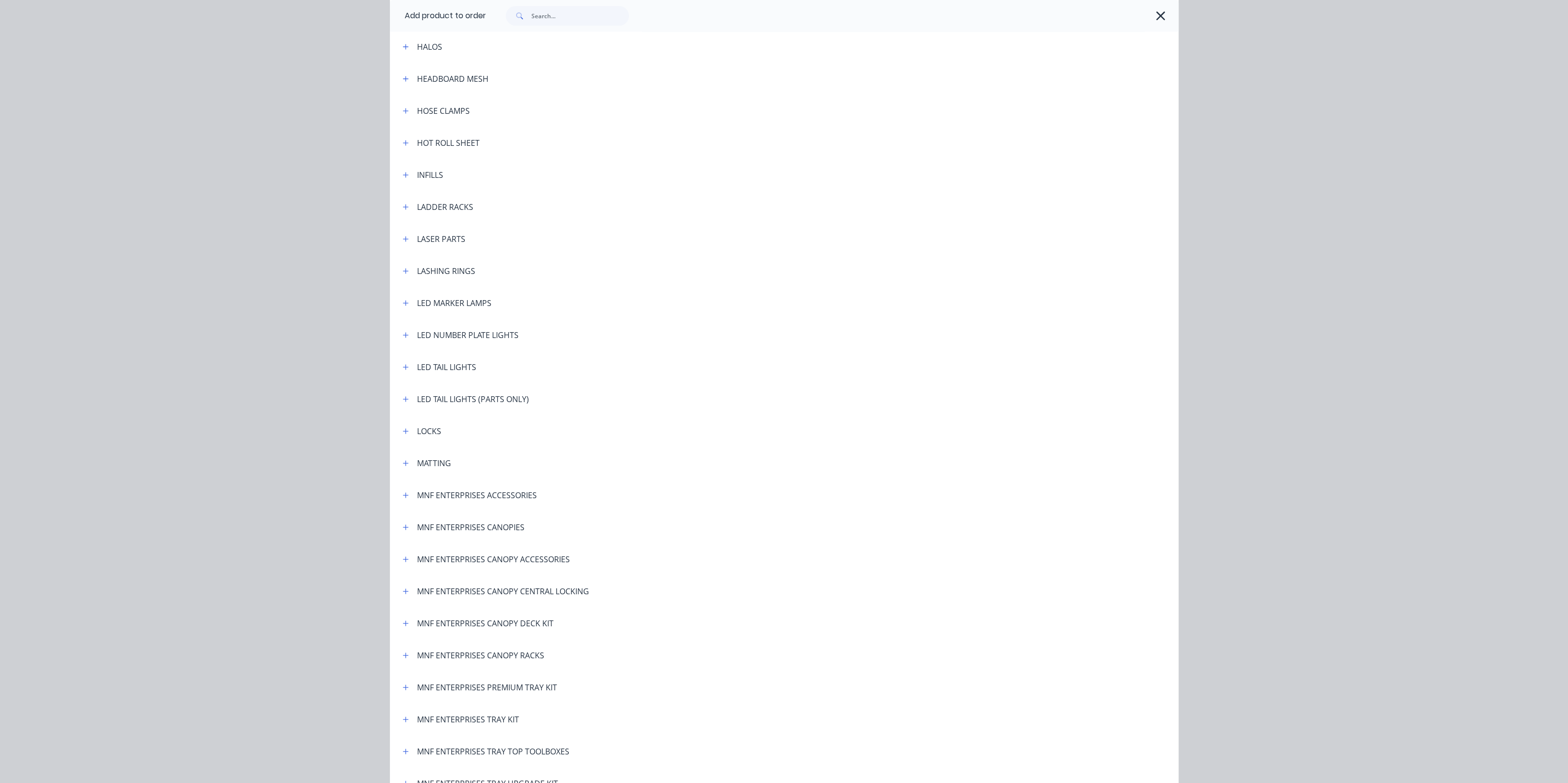
scroll to position [1540, 0]
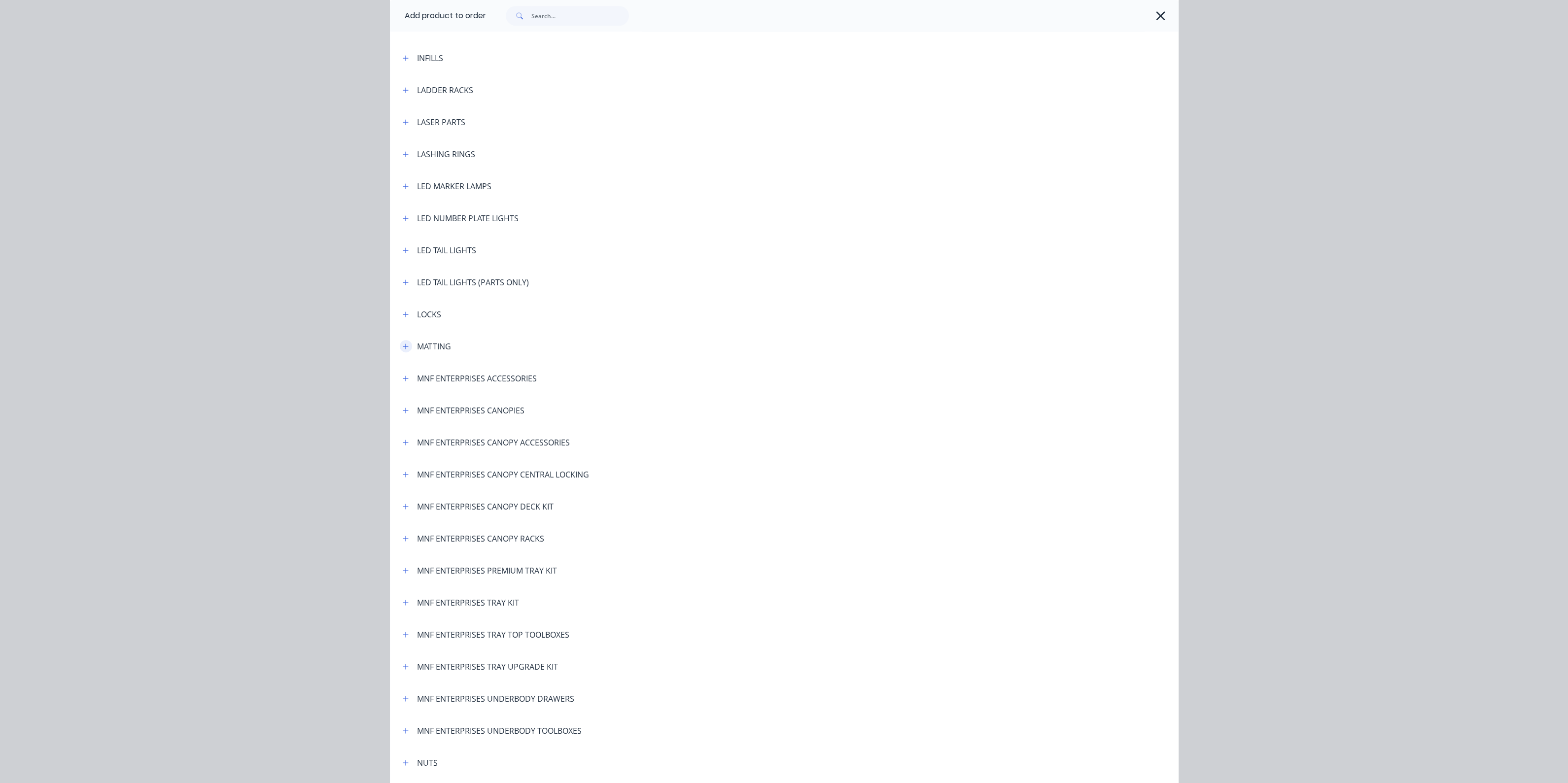
click at [403, 345] on icon "button" at bounding box center [405, 346] width 6 height 7
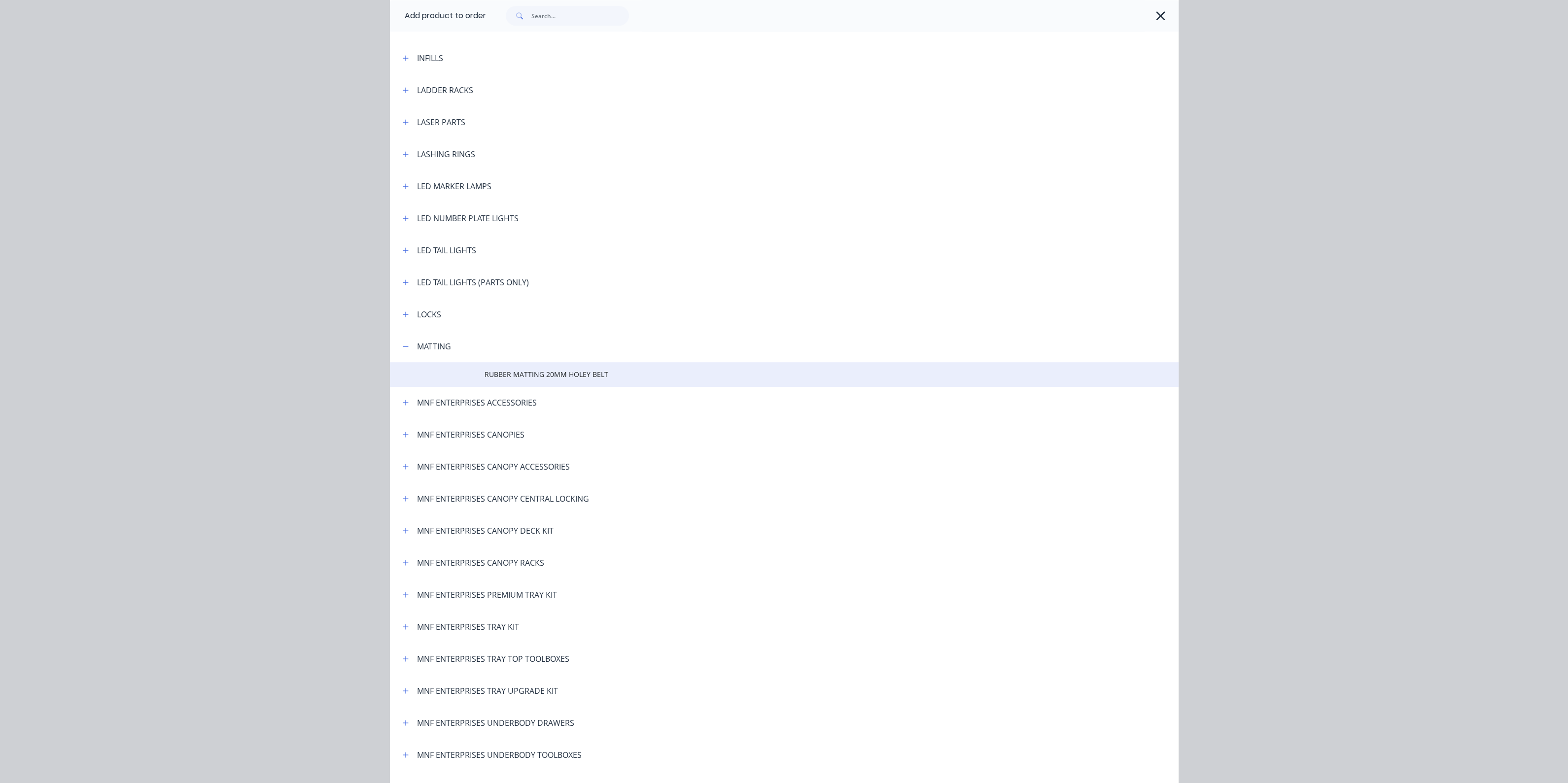
click at [538, 372] on span "RUBBER MATTING 20MM HOLEY BELT" at bounding box center [762, 374] width 555 height 10
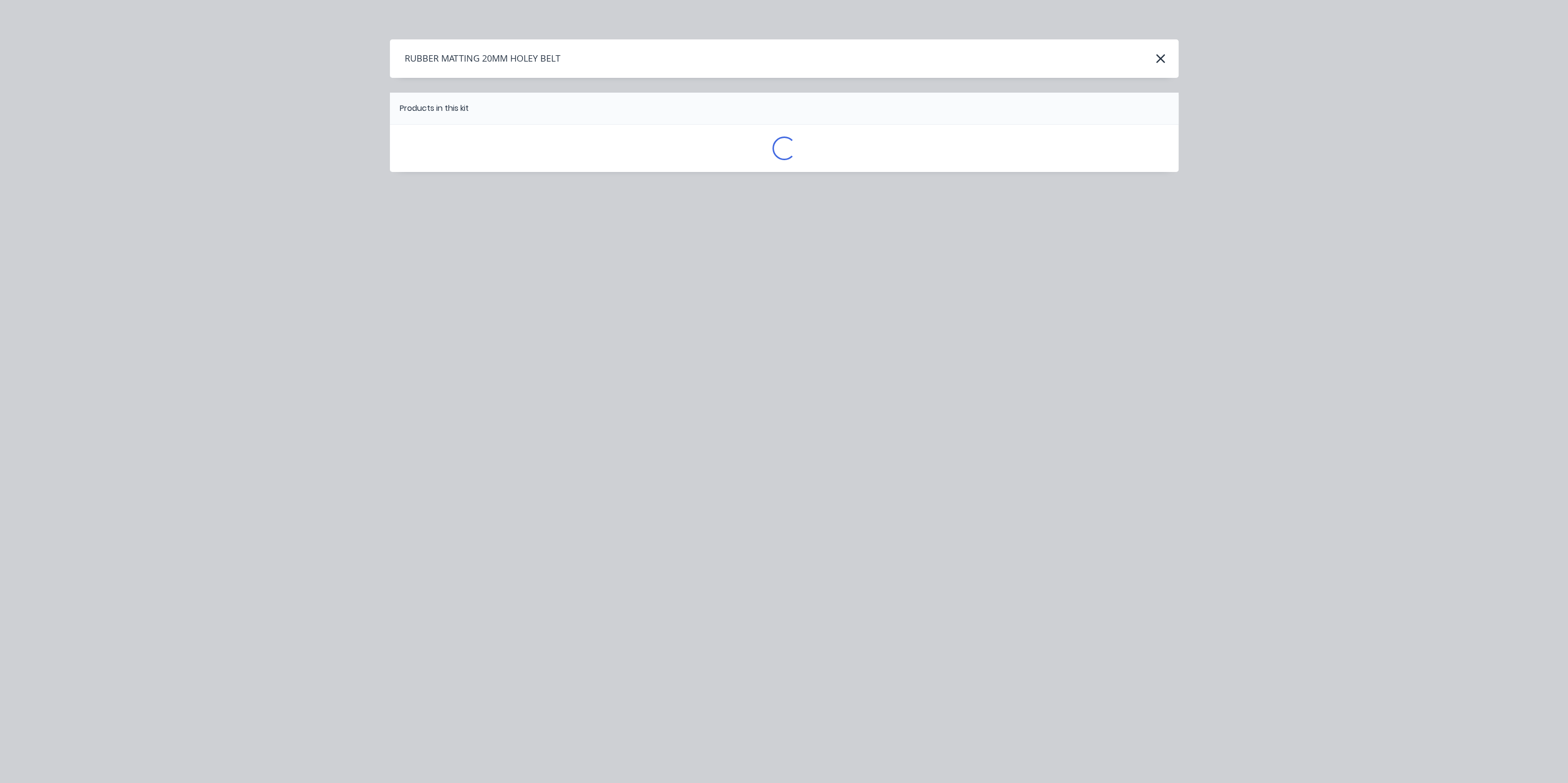
scroll to position [0, 0]
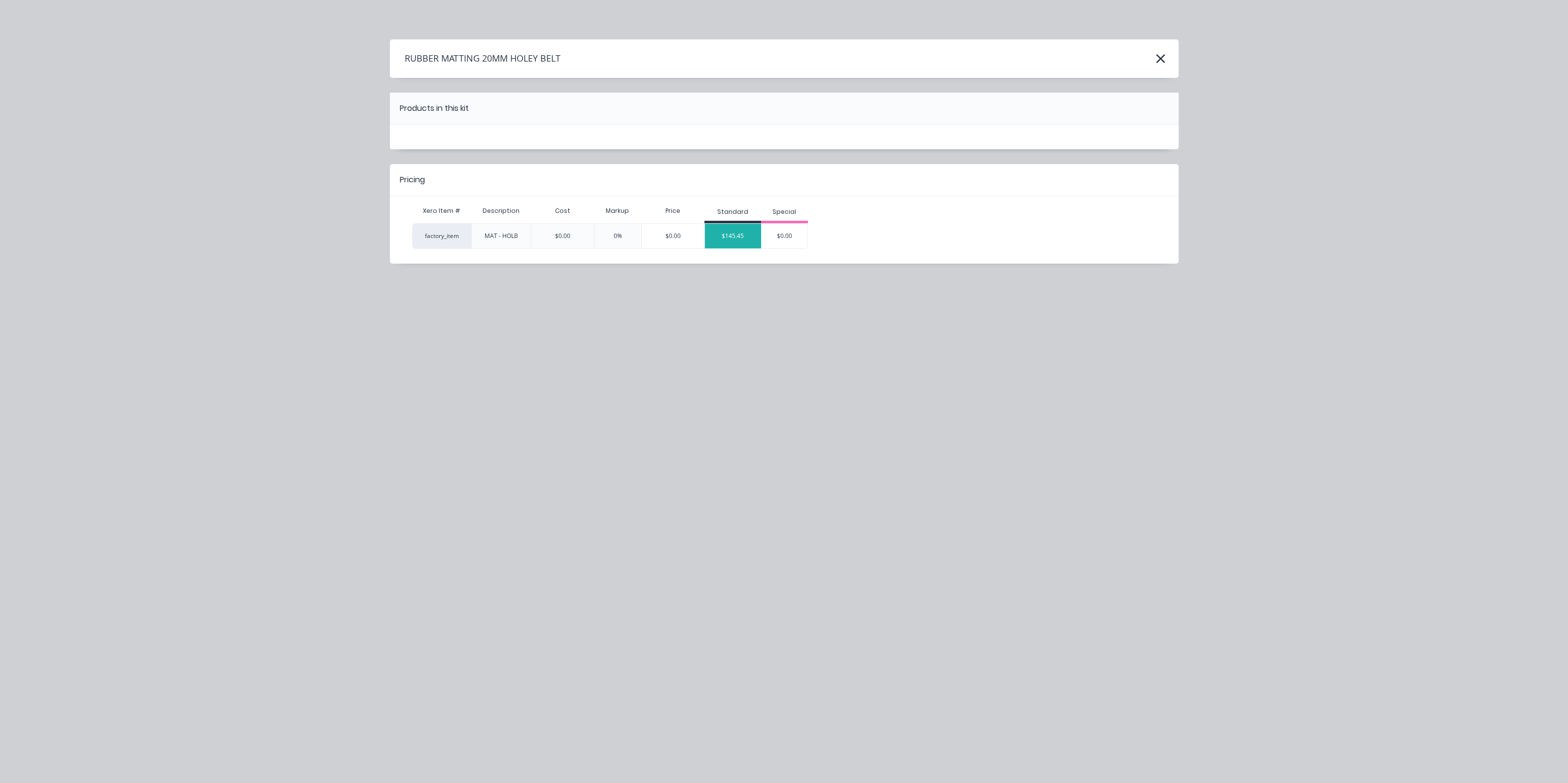
click at [731, 236] on div "$145.45" at bounding box center [733, 236] width 56 height 25
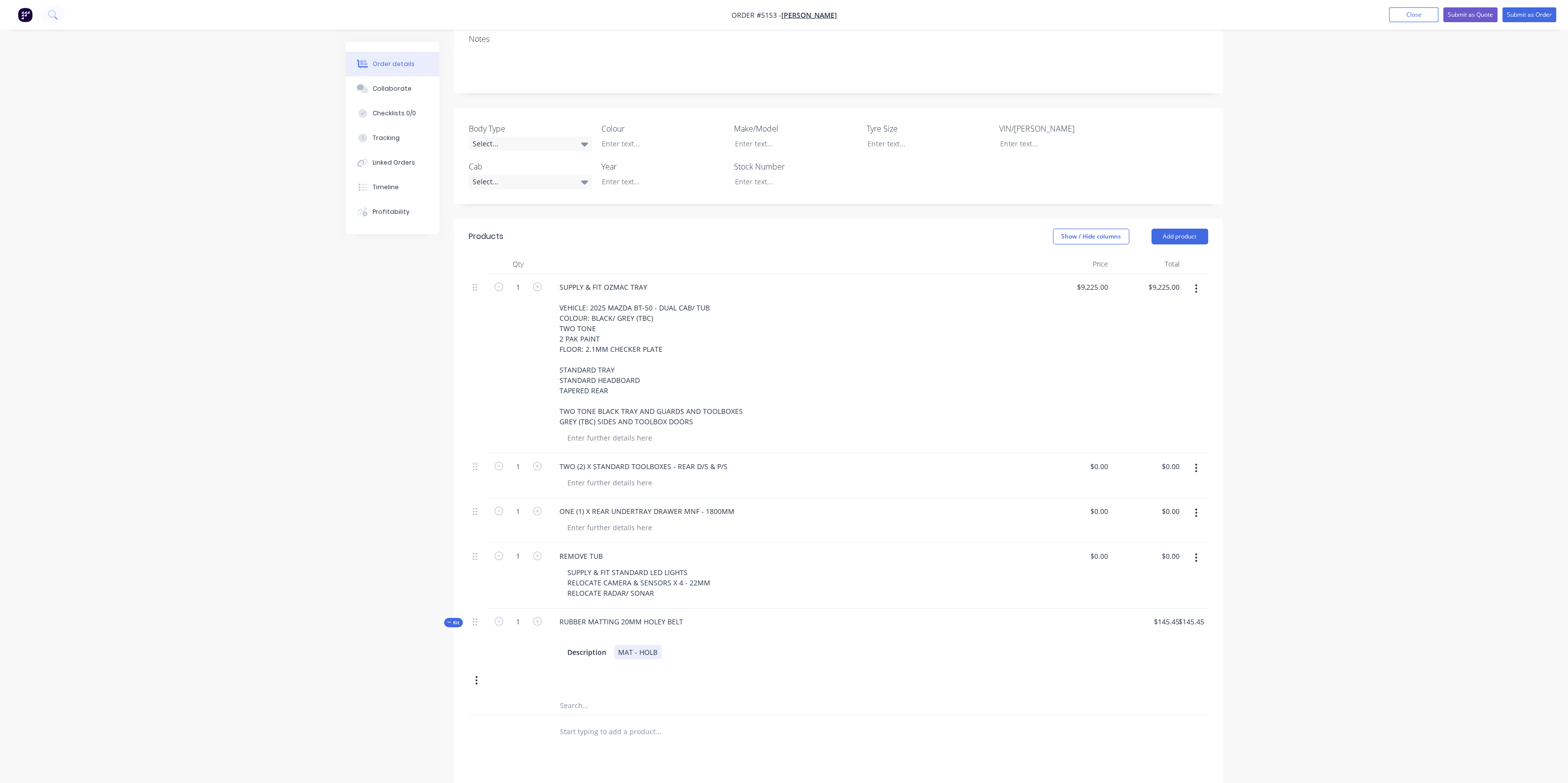
click at [622, 669] on div "Kit 1 RUBBER MATTING 20MM HOLEY BELT Description MAT - HOLB $145.45 $145.45 $14…" at bounding box center [839, 653] width 739 height 87
click at [649, 722] on input "text" at bounding box center [658, 731] width 197 height 20
type input "toolbox"
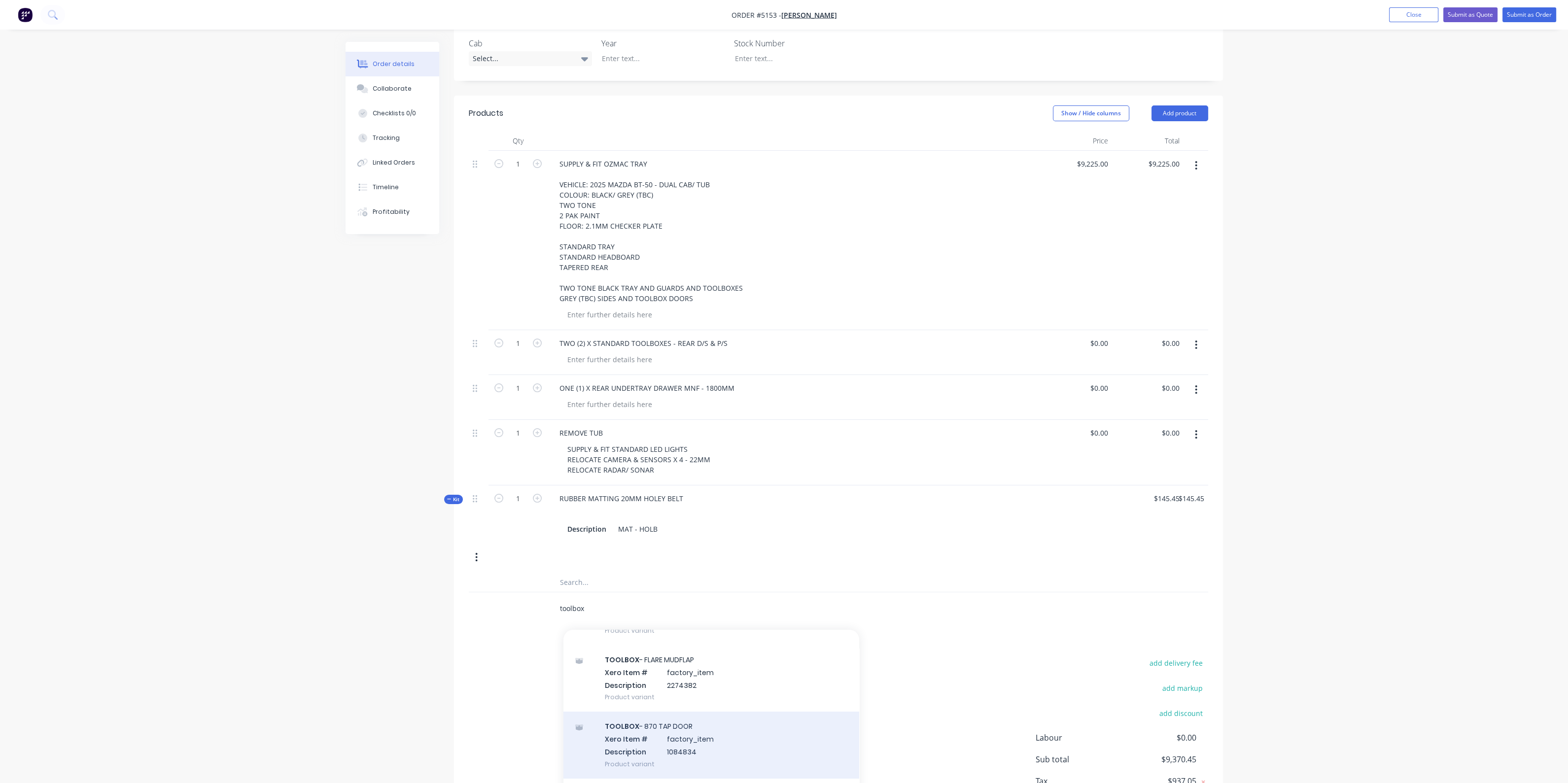
scroll to position [1109, 0]
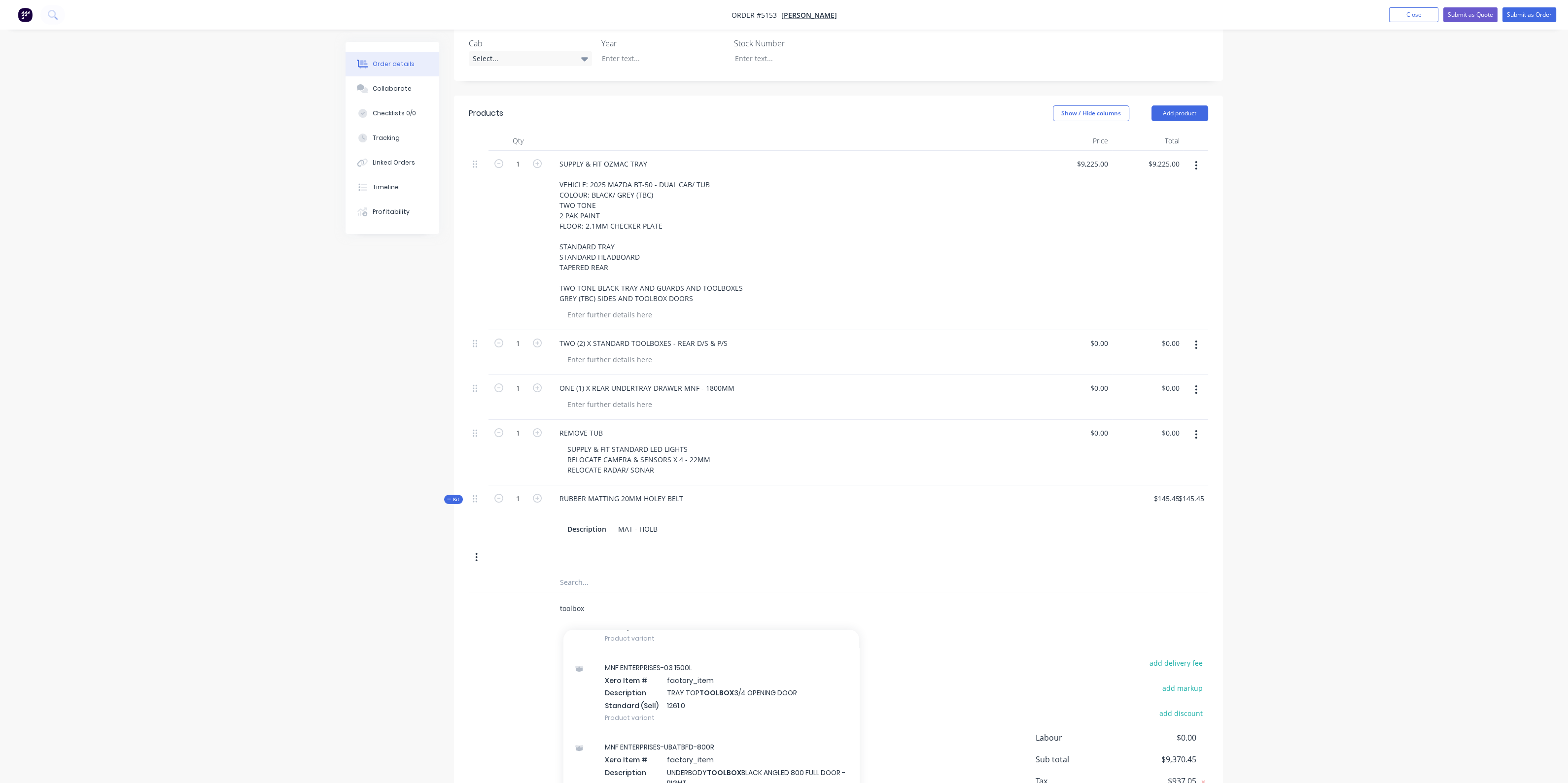
drag, startPoint x: 594, startPoint y: 578, endPoint x: 533, endPoint y: 579, distance: 61.0
click at [533, 592] on div "toolbox Add toolbox to order MNF ENTERPRISES-UBATB-800R-CL Xero Item # factory_…" at bounding box center [839, 608] width 739 height 32
click at [843, 506] on div at bounding box center [794, 513] width 485 height 15
click at [475, 549] on button "button" at bounding box center [476, 558] width 23 height 18
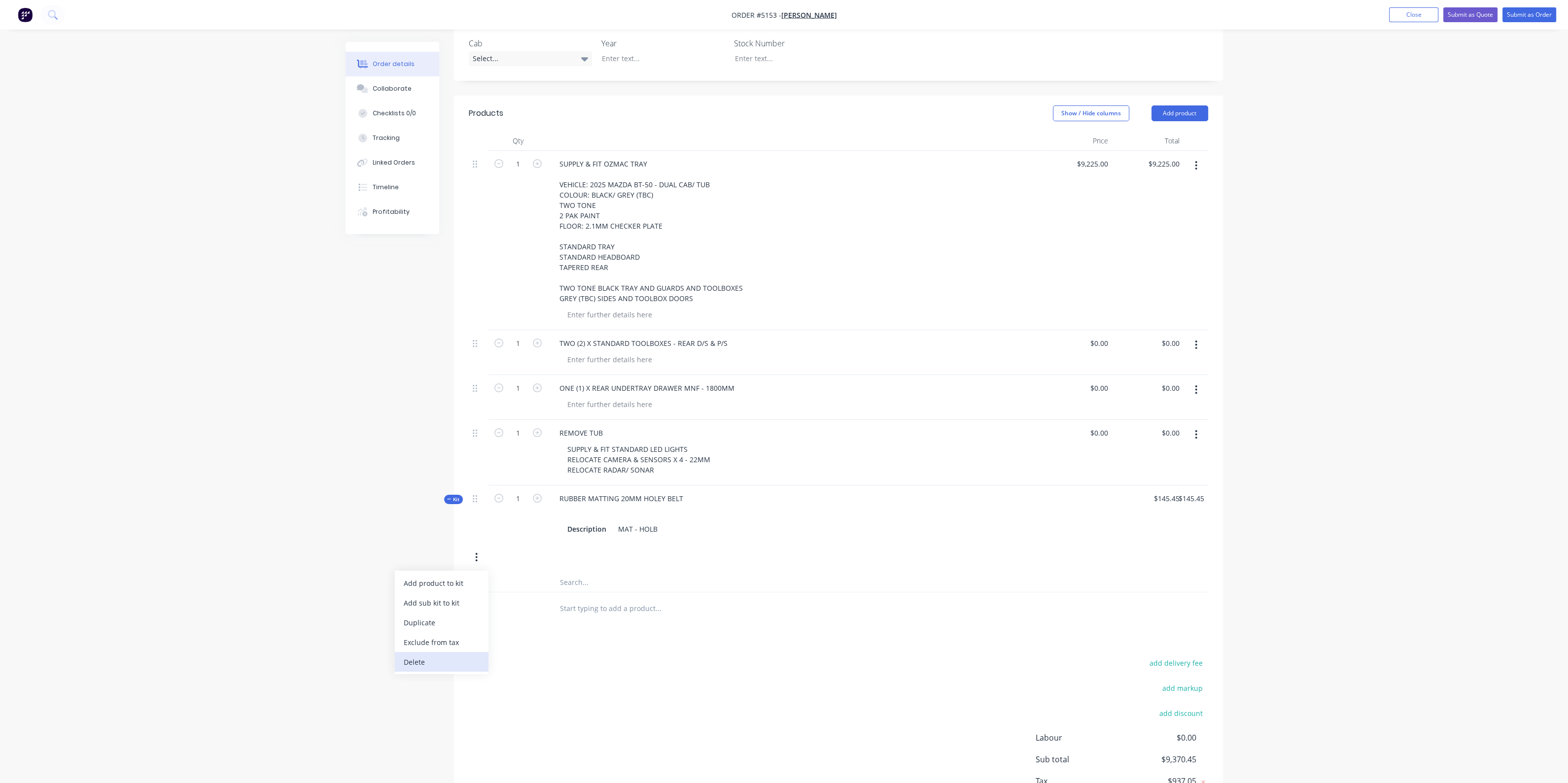
click at [433, 655] on div "Delete" at bounding box center [442, 662] width 76 height 15
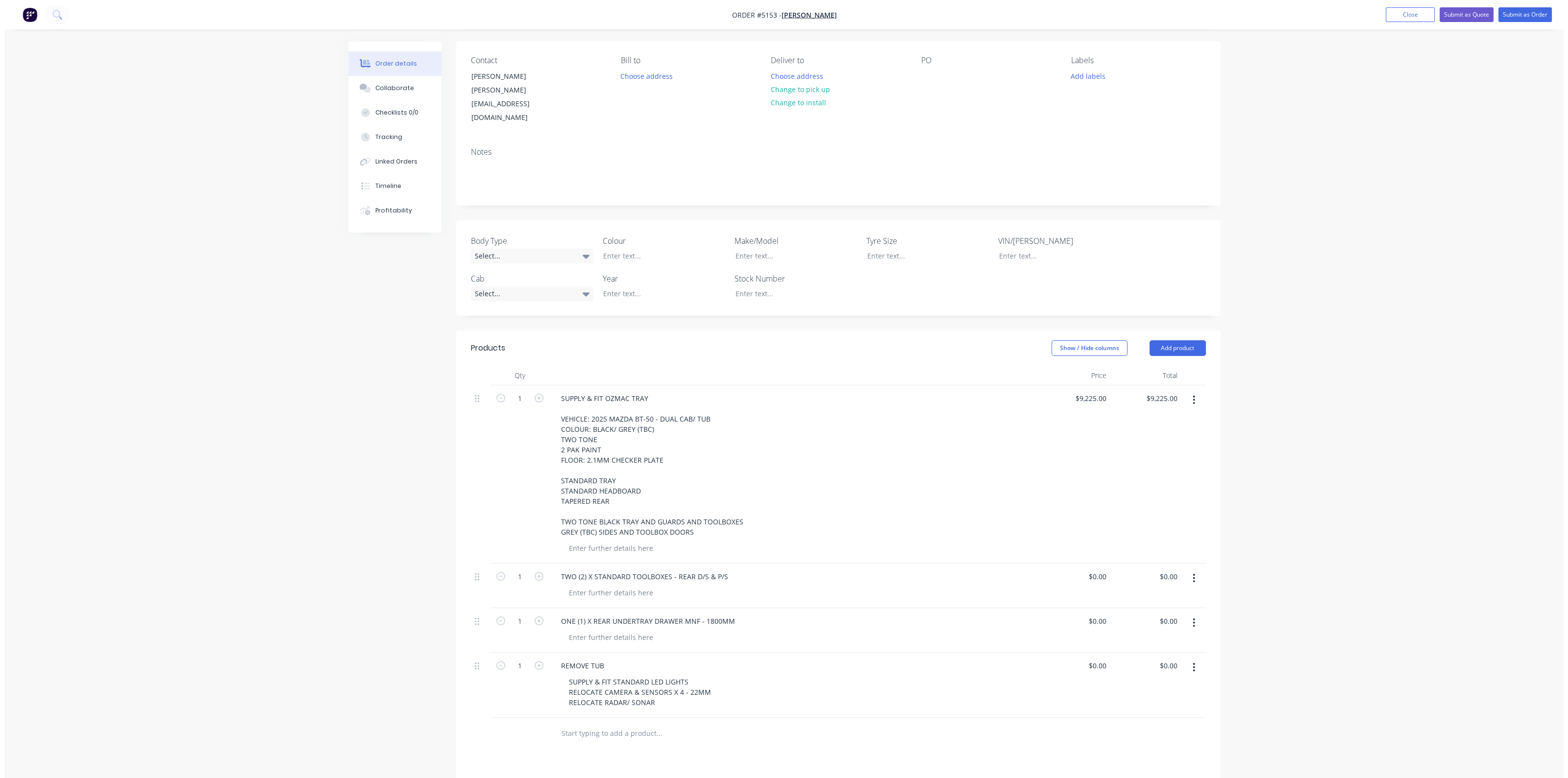
scroll to position [0, 0]
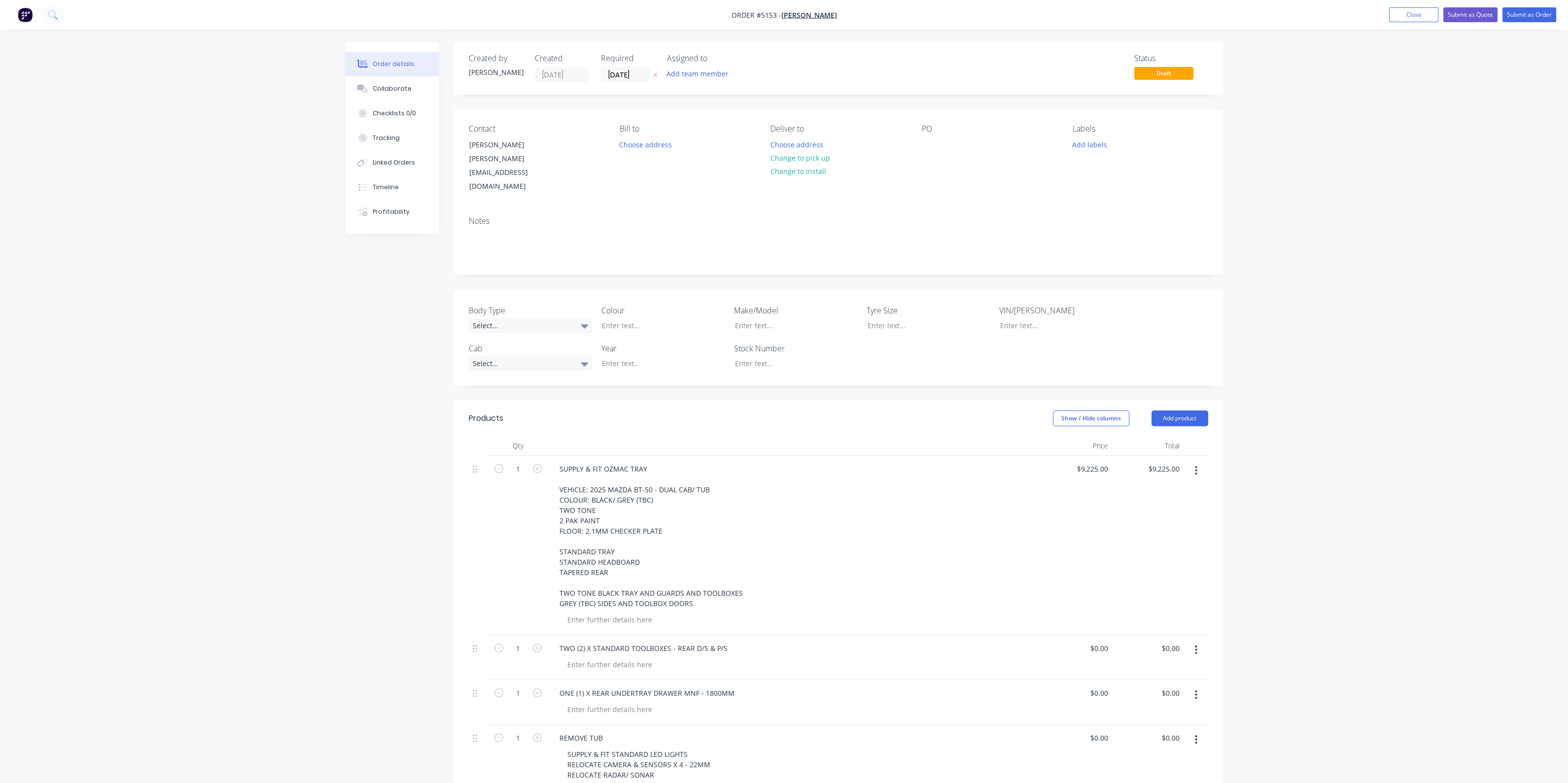
click at [4, 17] on nav "Order #5153 - [PERSON_NAME] Add product Close Submit as Quote Submit as Order" at bounding box center [784, 15] width 1568 height 30
click at [19, 15] on img "button" at bounding box center [25, 15] width 15 height 15
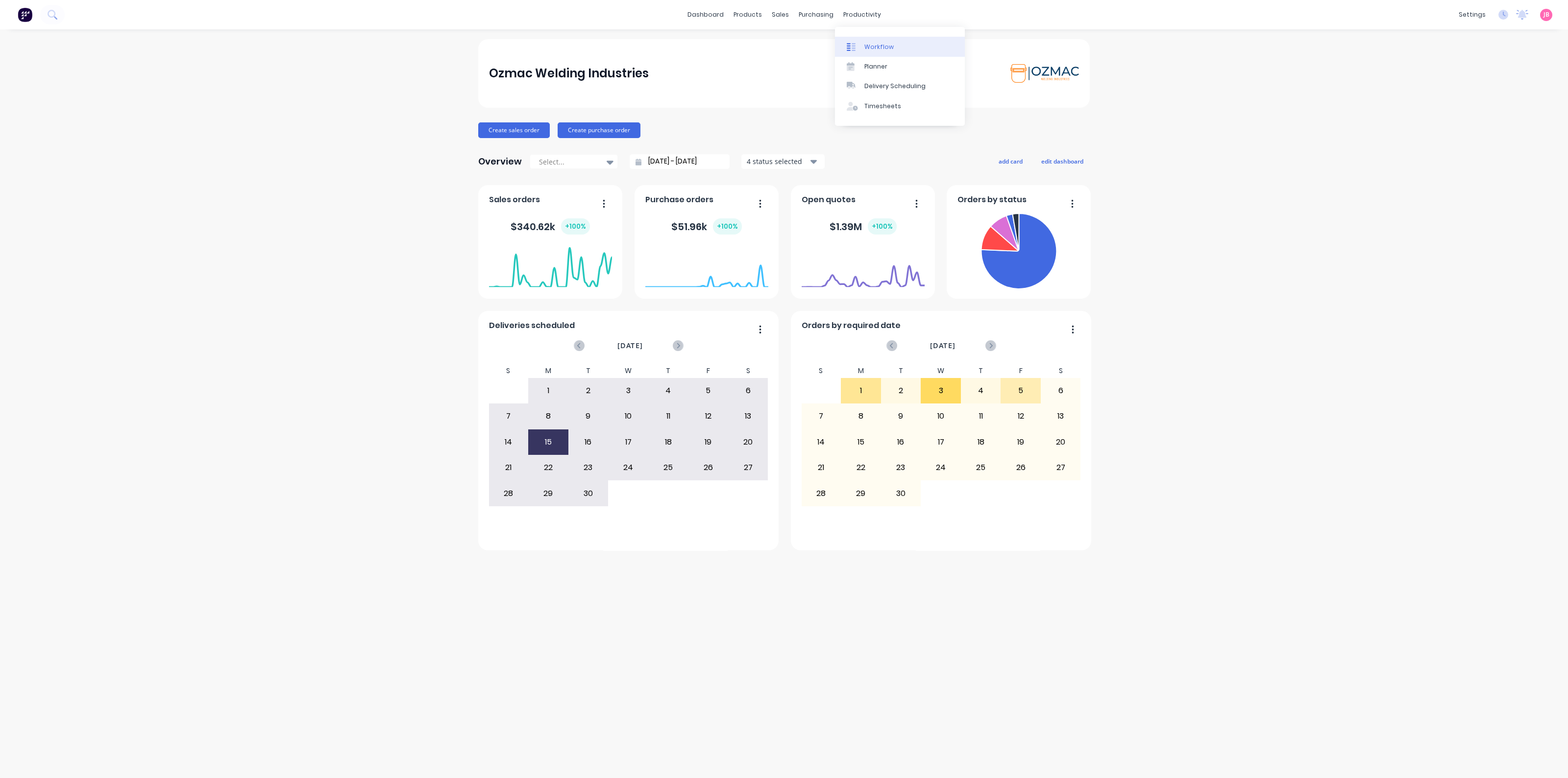
click at [865, 48] on div "Workflow" at bounding box center [879, 47] width 30 height 9
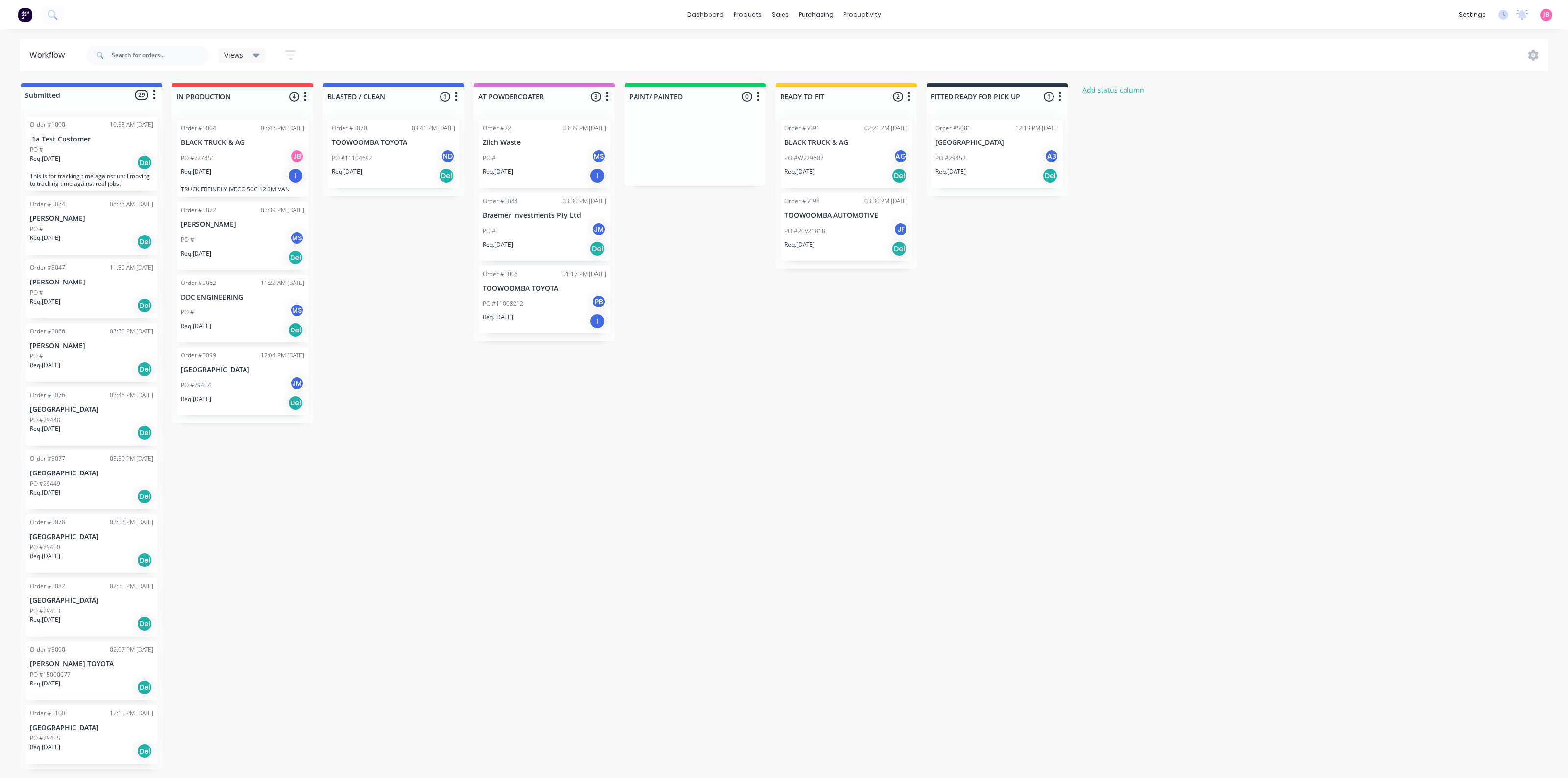
click at [466, 440] on div "Submitted 29 Status colour #4169E1 hex #4169E1 Save Cancel Summaries Total orde…" at bounding box center [667, 426] width 1350 height 686
click at [1029, 178] on div "Req. [DATE] Del" at bounding box center [997, 175] width 123 height 16
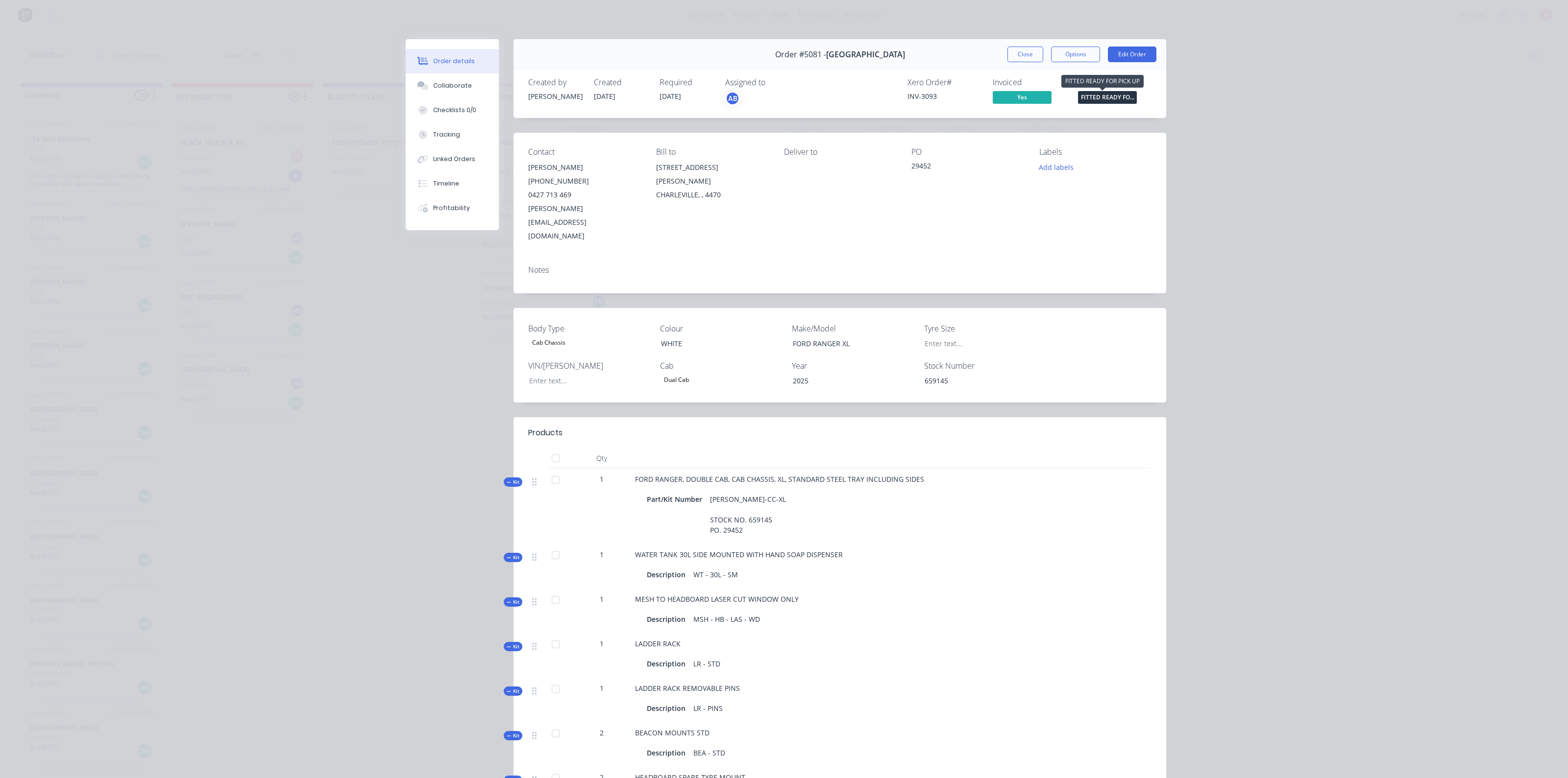
click at [1112, 99] on span "FITTED READY FO..." at bounding box center [1107, 97] width 59 height 12
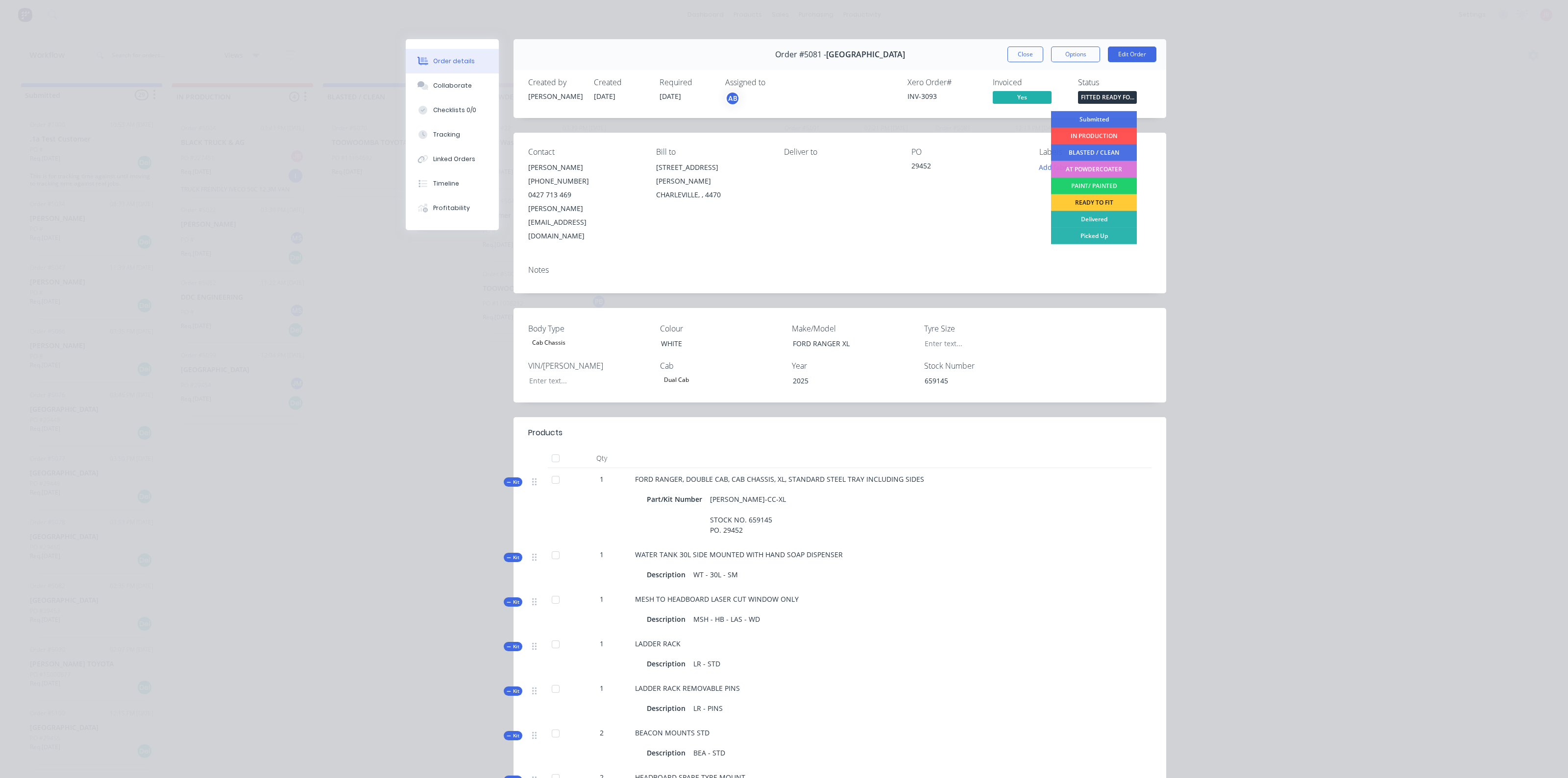
click at [1216, 140] on div "Order details Collaborate Checklists 0/0 Tracking Linked Orders Timeline Profit…" at bounding box center [784, 389] width 1568 height 778
click at [1034, 51] on button "Close" at bounding box center [1025, 54] width 36 height 16
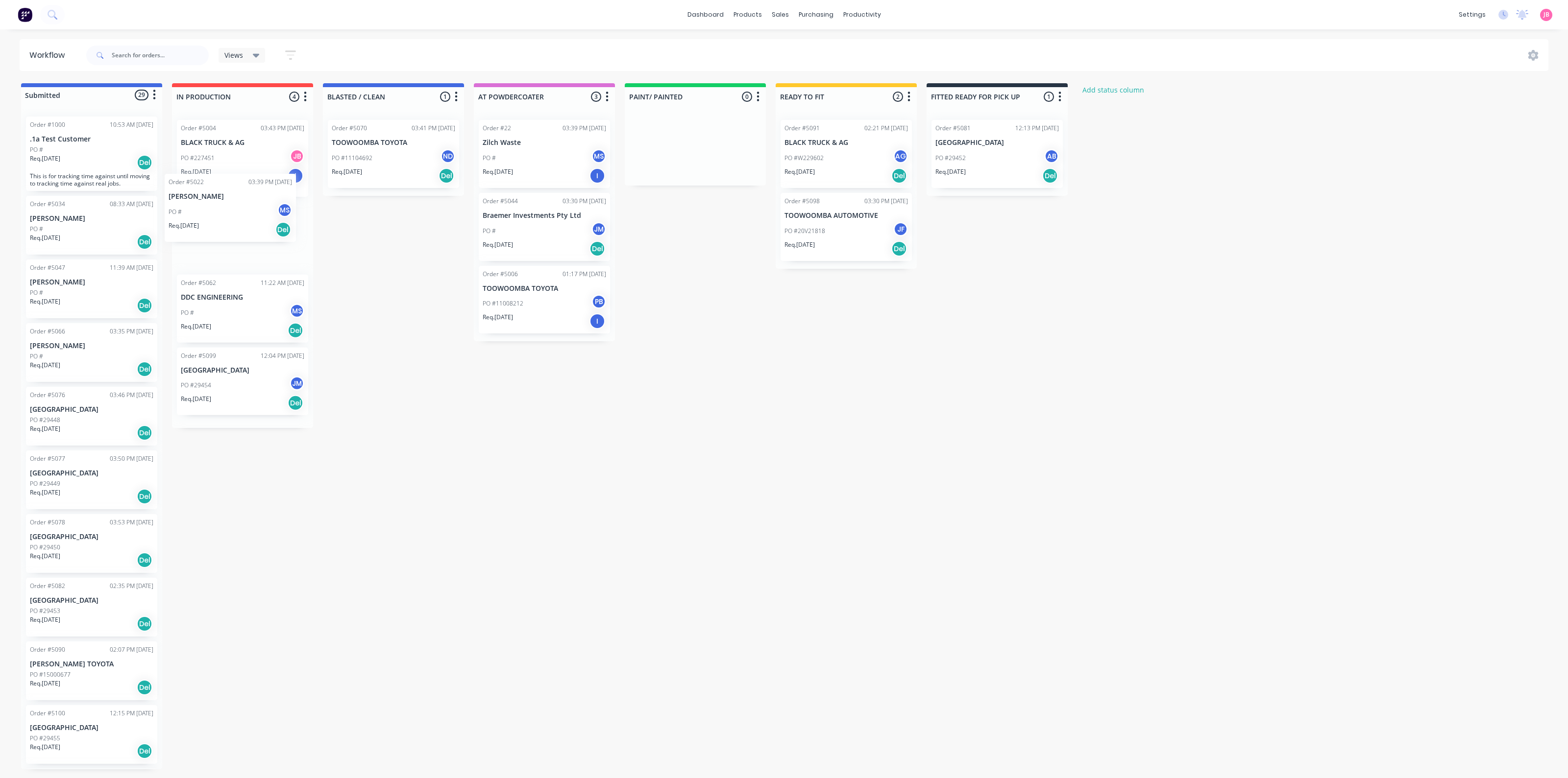
drag, startPoint x: 254, startPoint y: 253, endPoint x: 273, endPoint y: 246, distance: 20.2
click at [269, 250] on div "Order #5004 03:43 PM [DATE] BLACK TRUCK & AG PO #227451 JB Req. [DATE] I TRUCK …" at bounding box center [242, 270] width 141 height 316
click at [818, 45] on div at bounding box center [811, 47] width 14 height 9
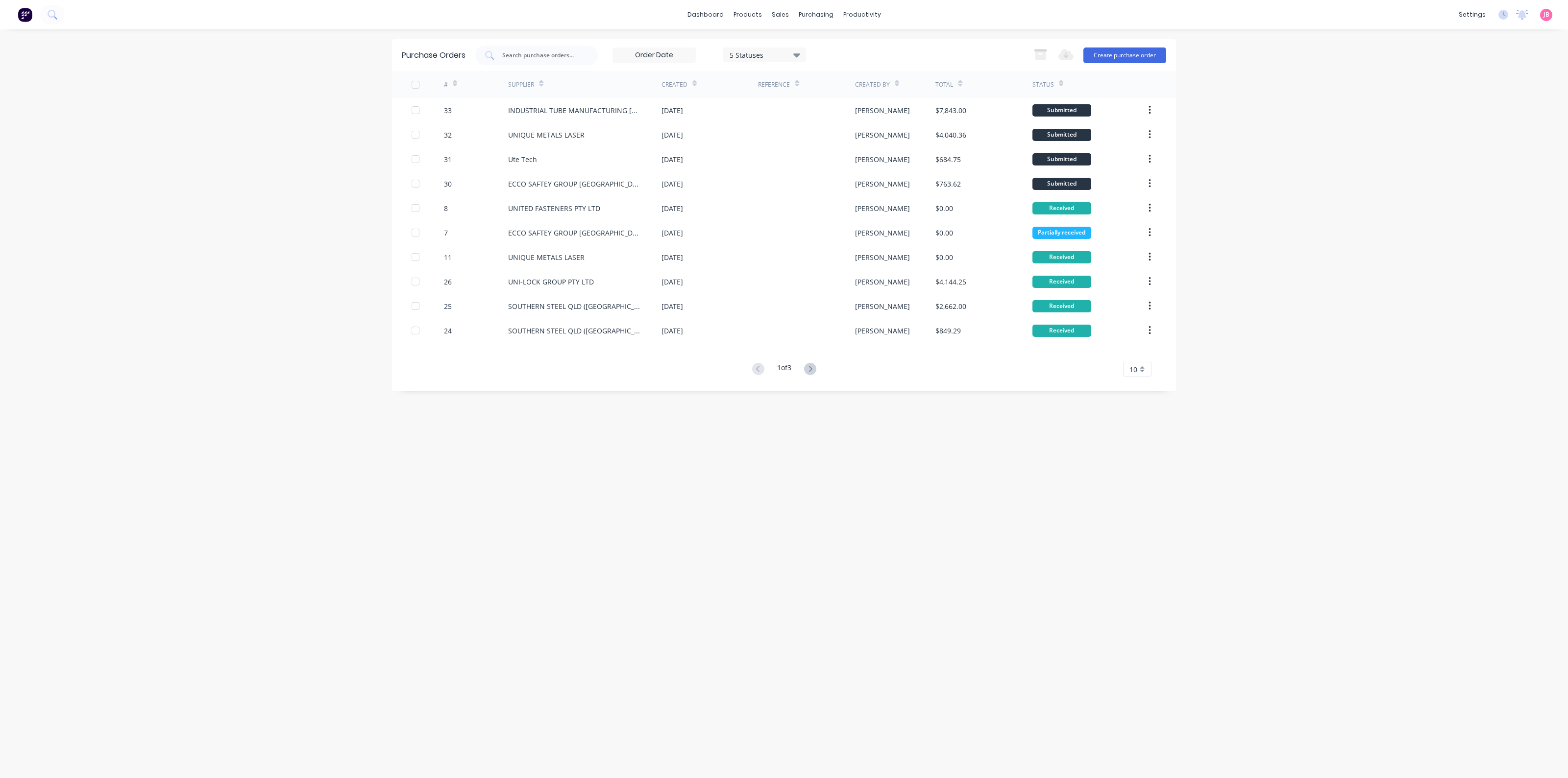
click at [1292, 284] on div "dashboard products sales purchasing productivity dashboard products Product Cat…" at bounding box center [784, 389] width 1568 height 778
click at [1358, 82] on div "dashboard products sales purchasing productivity dashboard products Product Cat…" at bounding box center [784, 389] width 1568 height 778
click at [719, 16] on link "dashboard" at bounding box center [705, 14] width 46 height 14
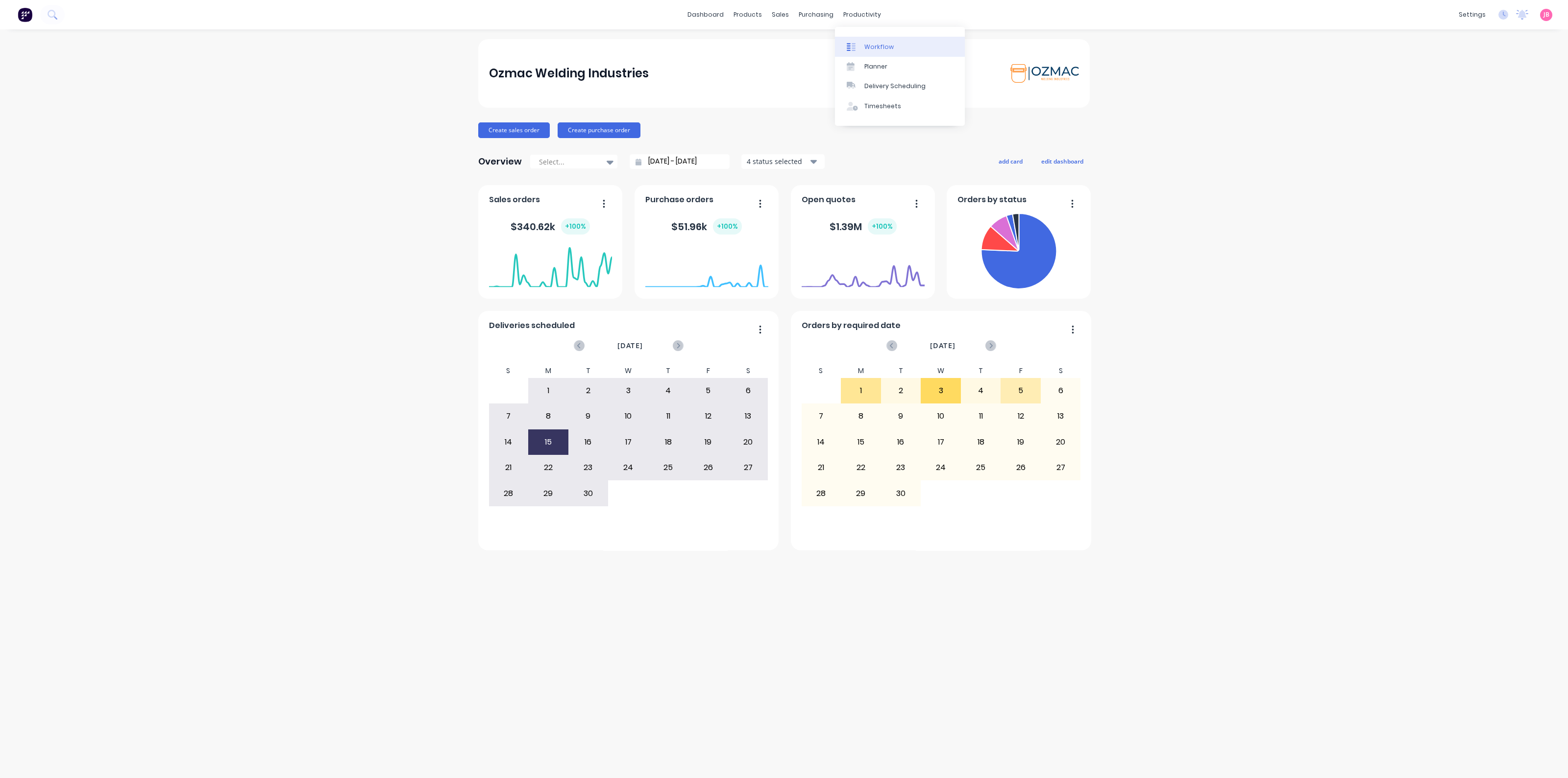
click at [865, 39] on link "Workflow" at bounding box center [900, 46] width 130 height 19
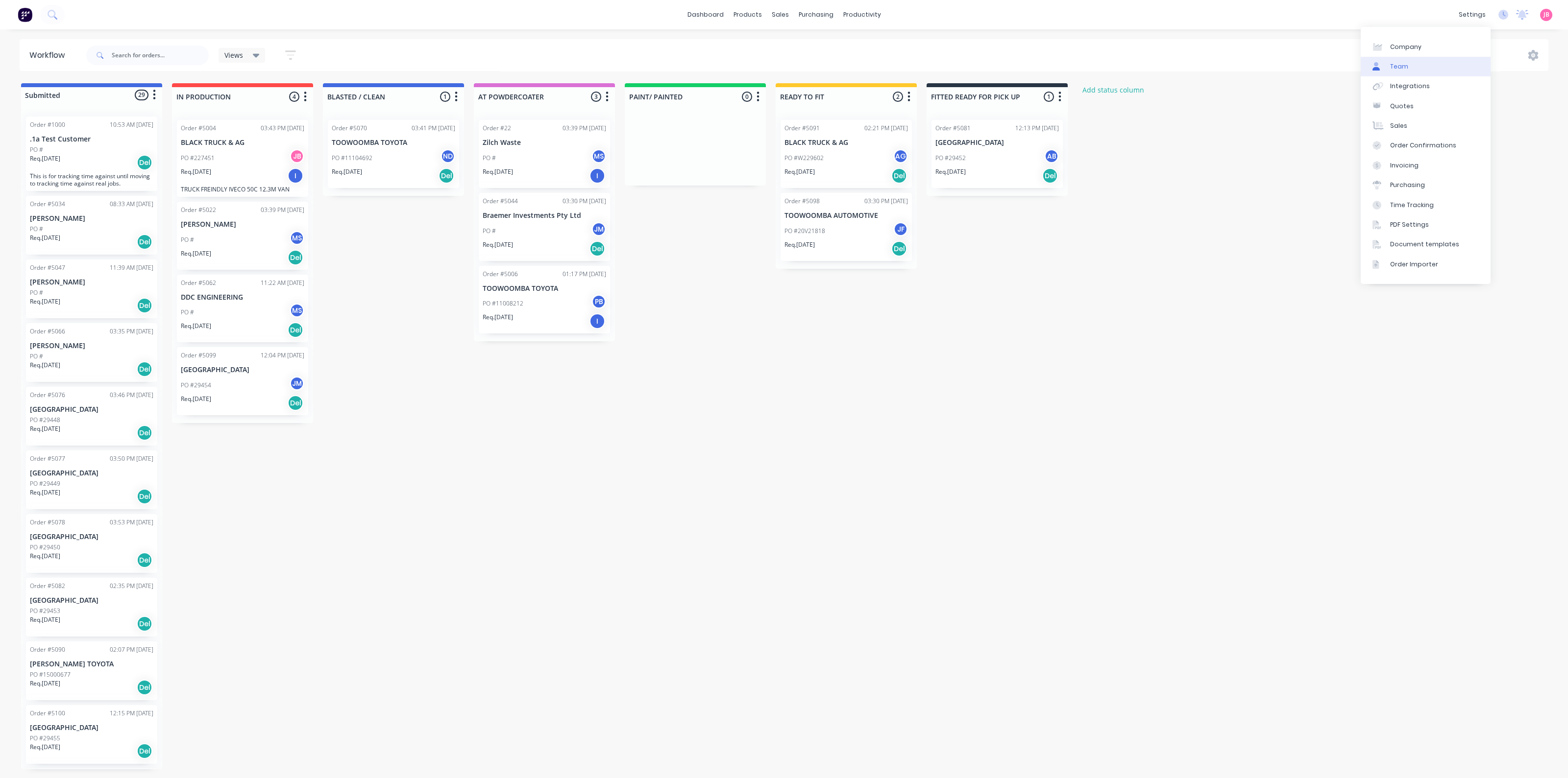
click at [1396, 66] on div "Team" at bounding box center [1399, 67] width 18 height 9
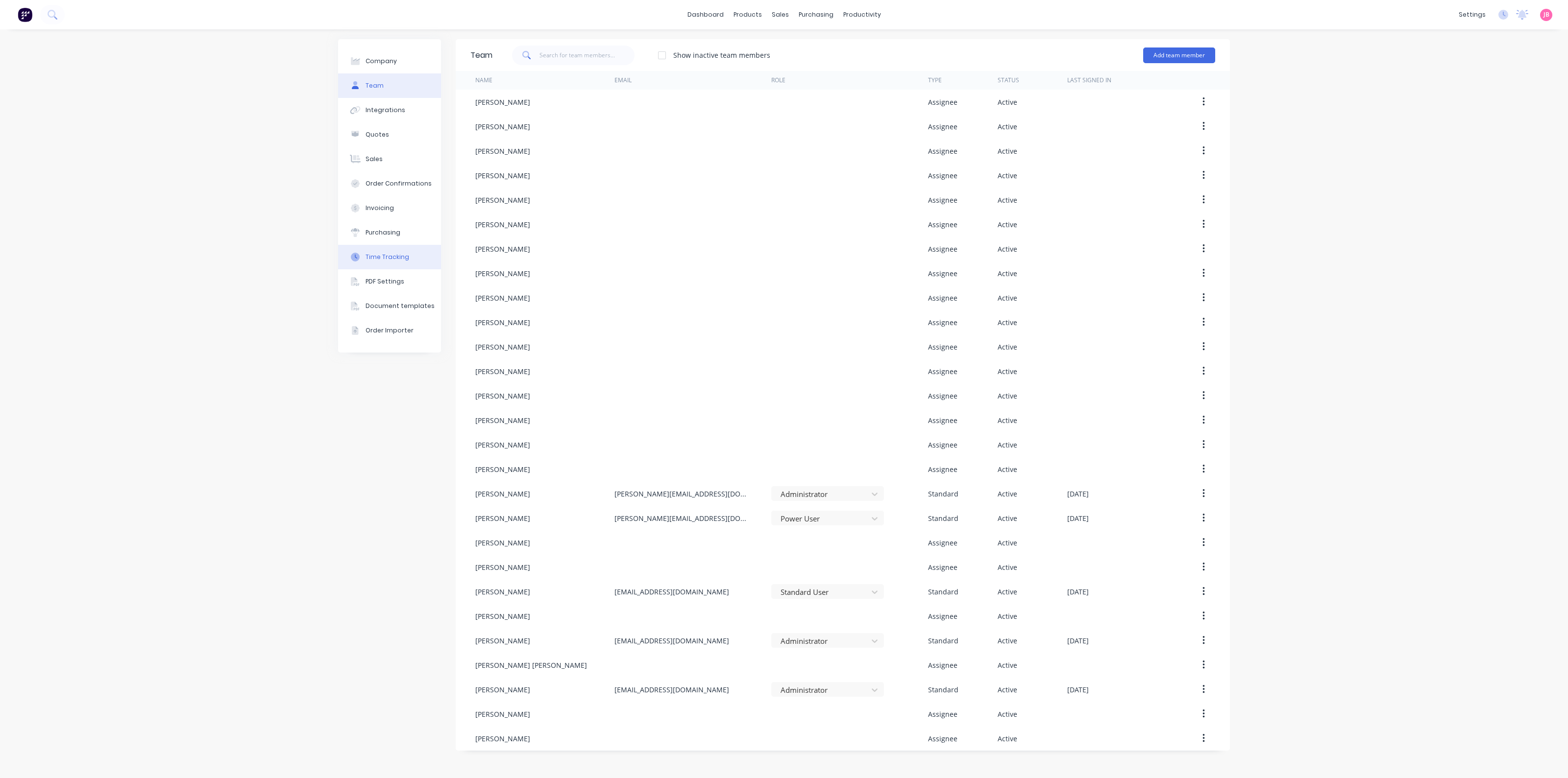
click at [379, 251] on button "Time Tracking" at bounding box center [389, 257] width 103 height 25
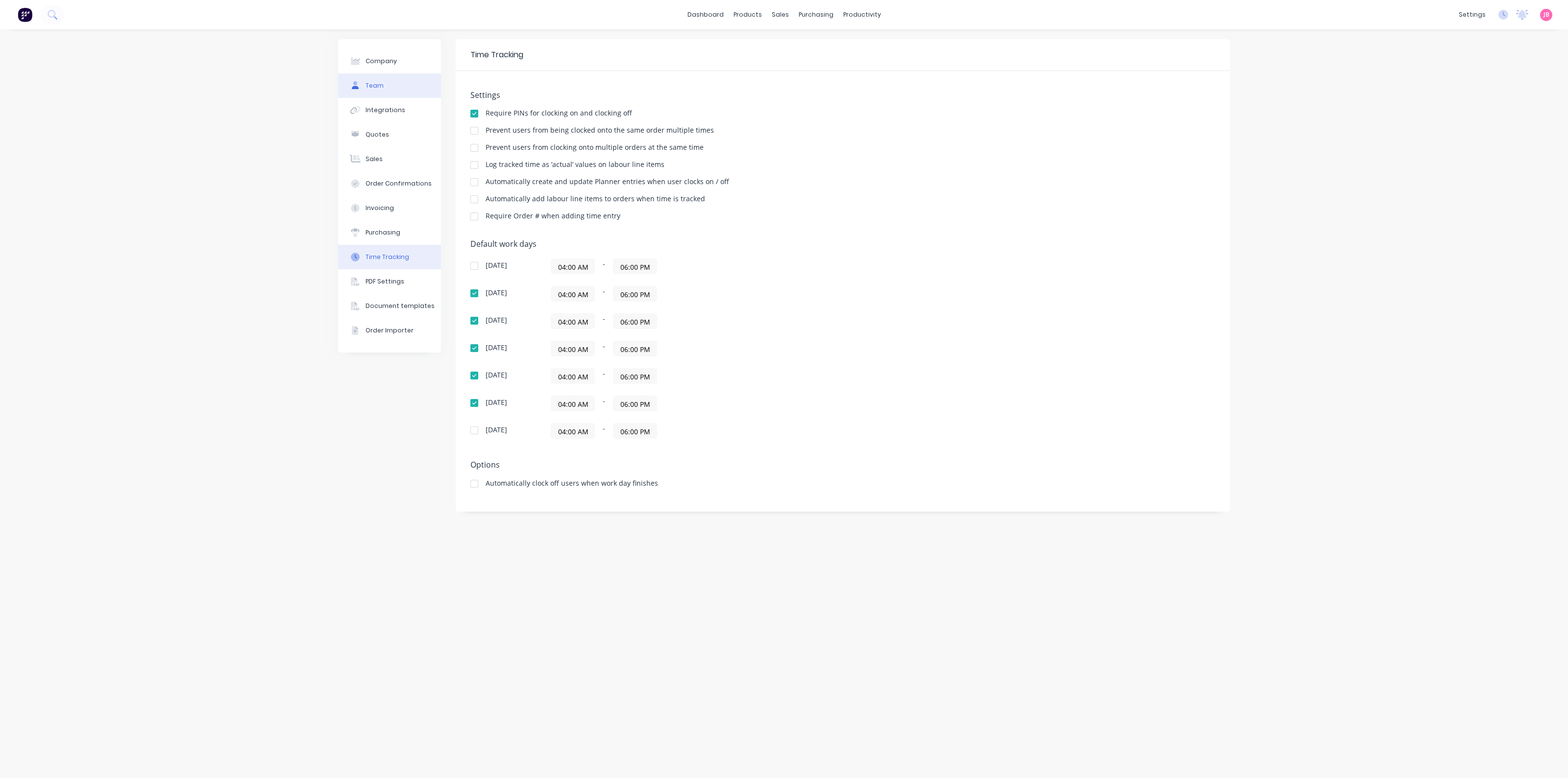
click at [364, 79] on button "Team" at bounding box center [389, 86] width 103 height 25
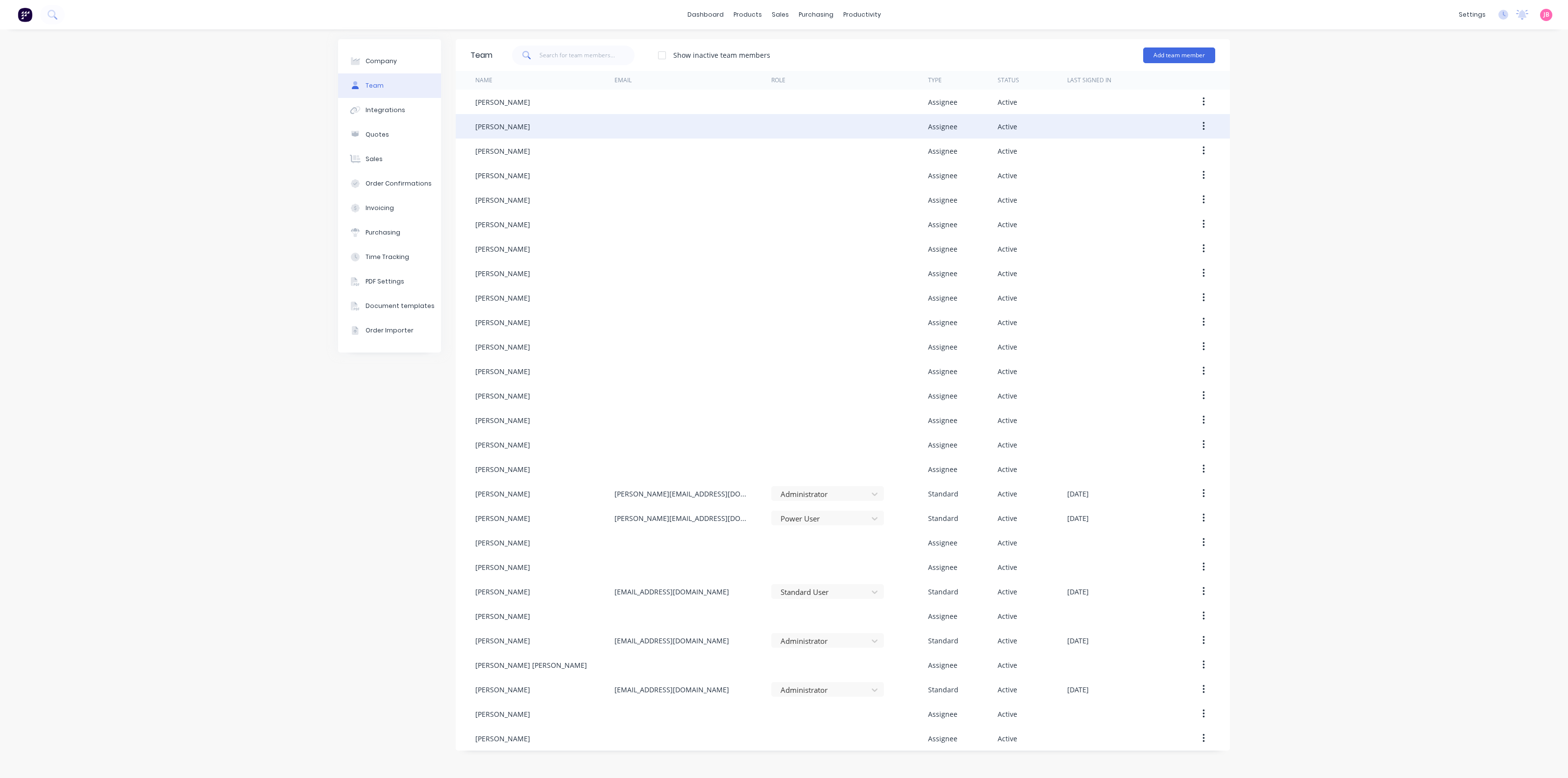
click at [696, 125] on div at bounding box center [693, 126] width 157 height 25
click at [1212, 128] on button "button" at bounding box center [1204, 126] width 23 height 18
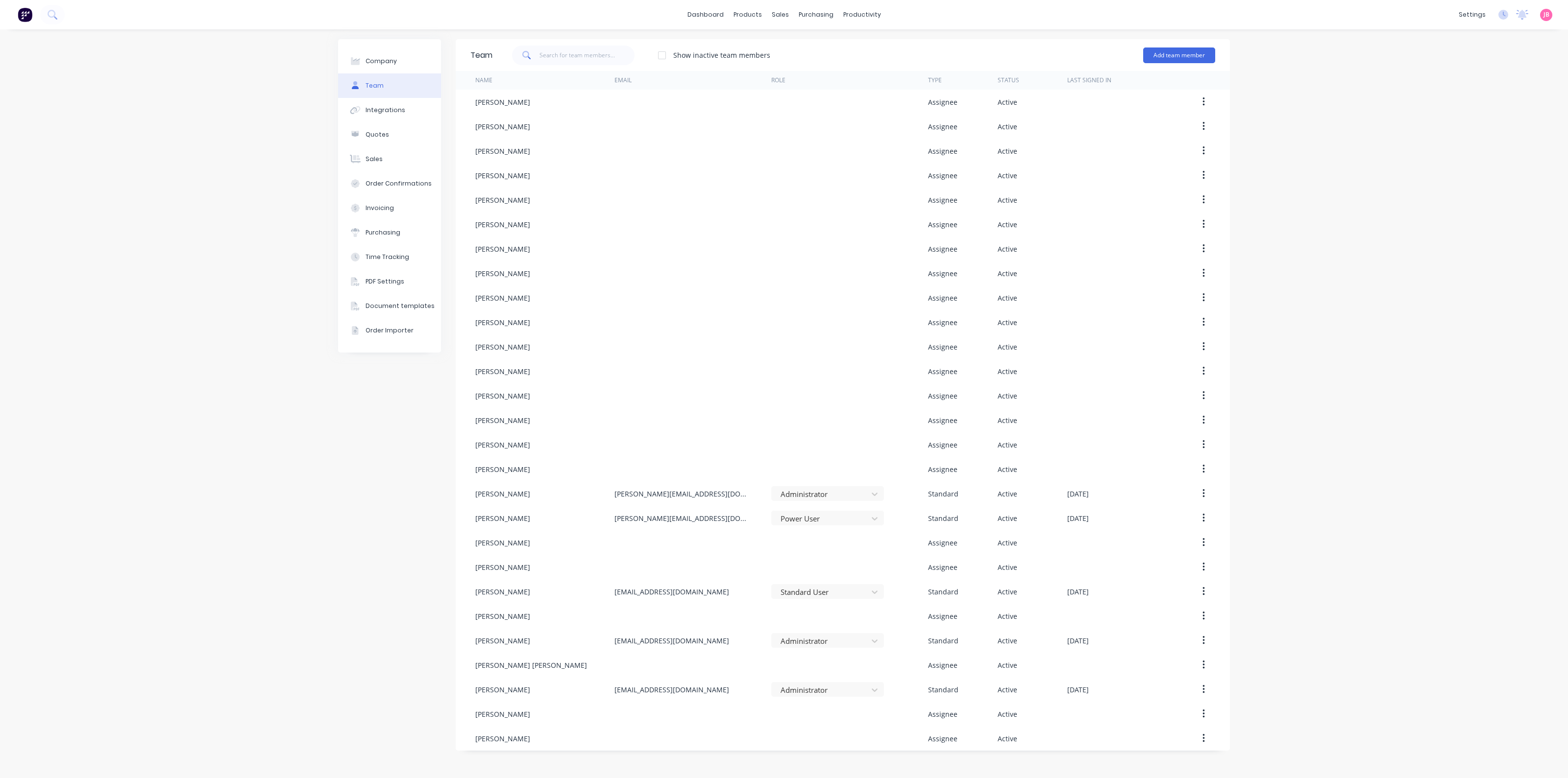
click at [1396, 260] on div "Company Team Integrations Quotes Sales Order Confirmations Invoicing Purchasing…" at bounding box center [784, 404] width 1568 height 749
click at [1567, 257] on div "Company Team Integrations Quotes Sales Order Confirmations Invoicing Purchasing…" at bounding box center [784, 404] width 1568 height 749
click at [375, 258] on div "Time Tracking" at bounding box center [387, 257] width 43 height 9
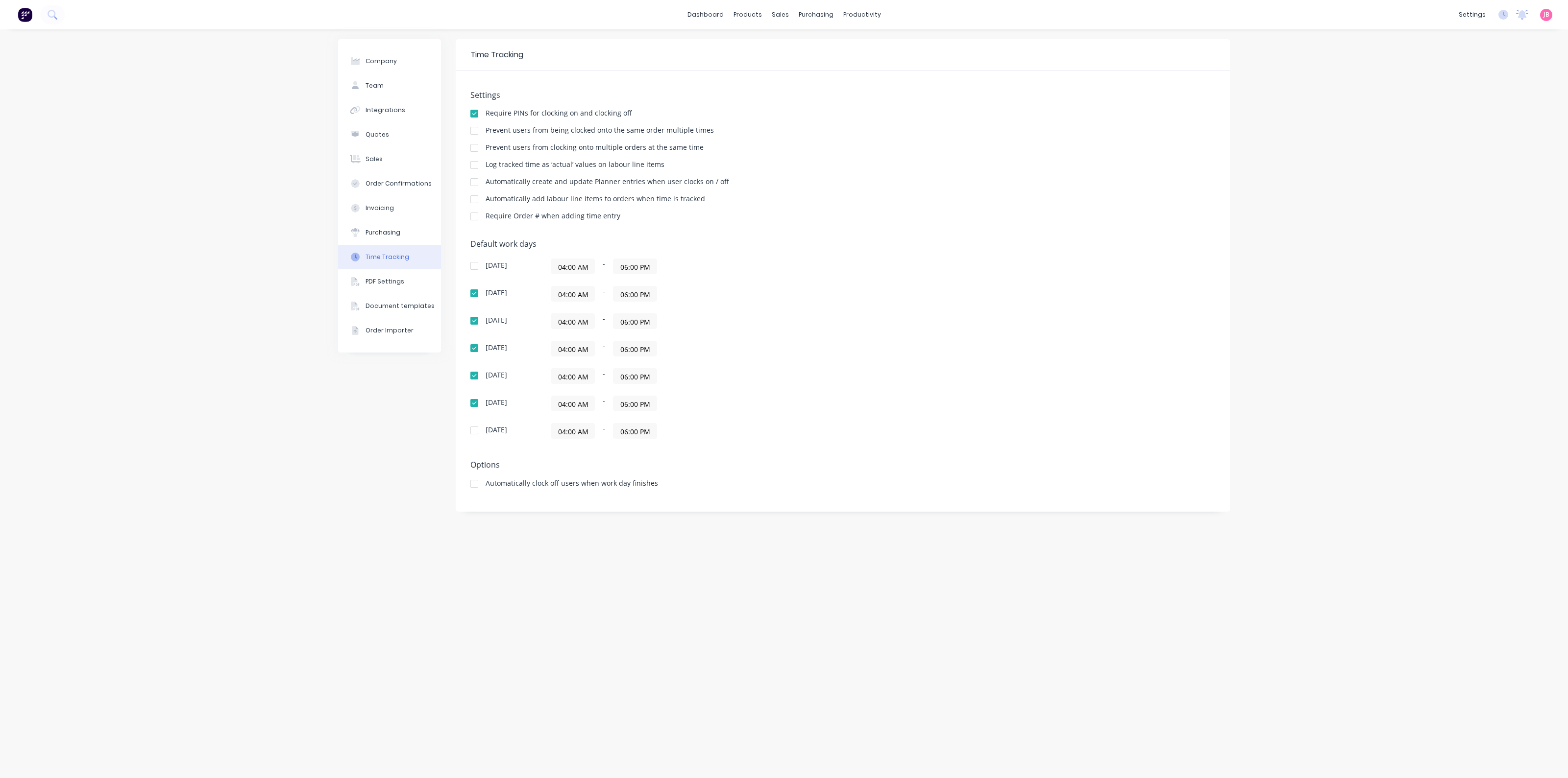
click at [833, 373] on div "Default work days [DATE] 04:00 AM - 06:00 PM [DATE] 04:00 AM - 06:00 PM [DATE] …" at bounding box center [843, 345] width 745 height 211
click at [1491, 156] on div "Company Team Integrations Quotes Sales Order Confirmations Invoicing Purchasing…" at bounding box center [784, 404] width 1568 height 749
